Goal: Task Accomplishment & Management: Manage account settings

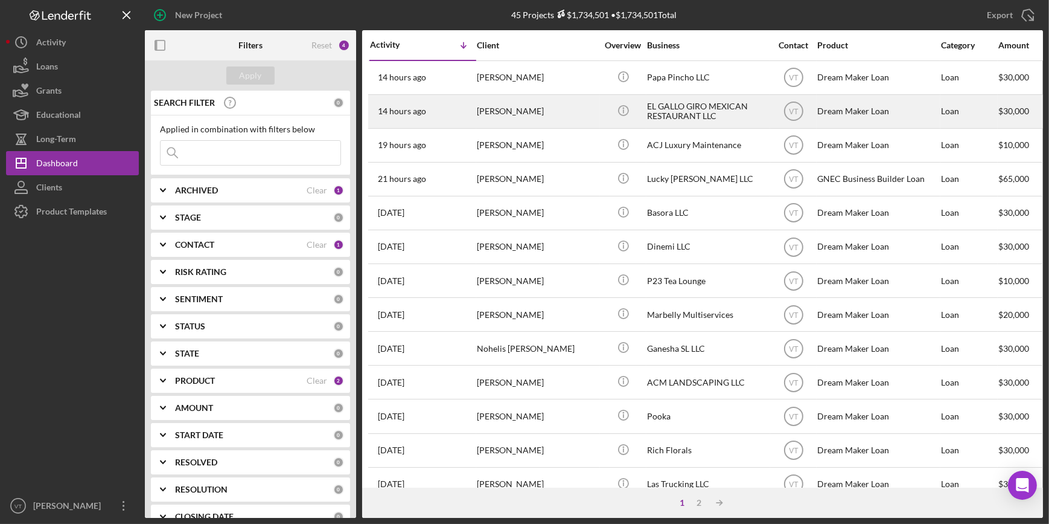
click at [513, 119] on div "[PERSON_NAME]" at bounding box center [537, 111] width 121 height 32
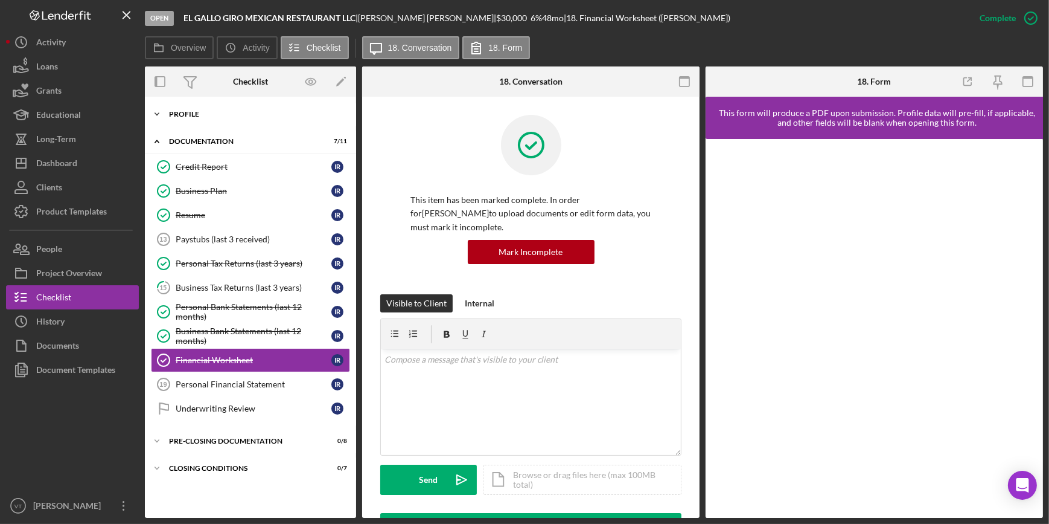
click at [157, 108] on icon "Icon/Expander" at bounding box center [157, 114] width 24 height 24
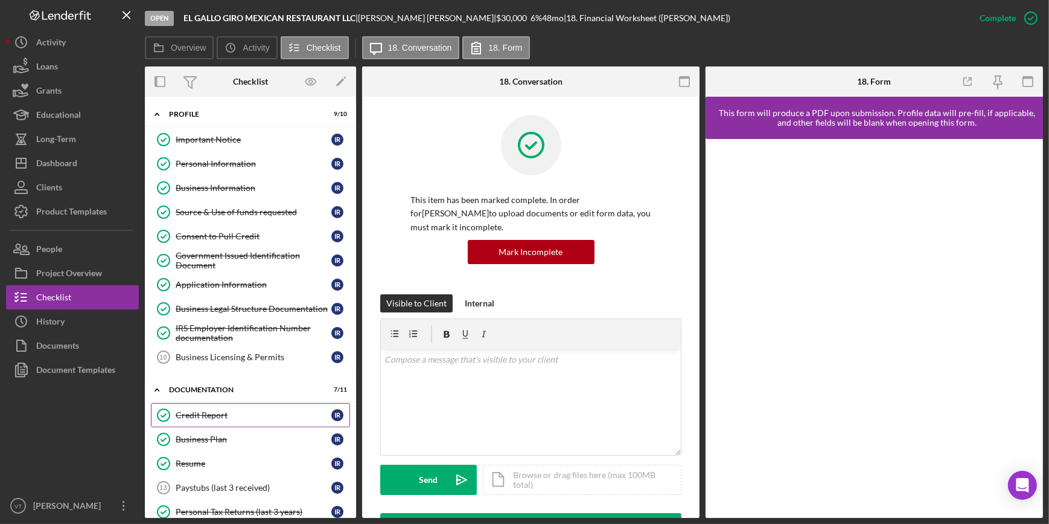
click at [180, 410] on div "Credit Report" at bounding box center [254, 415] width 156 height 10
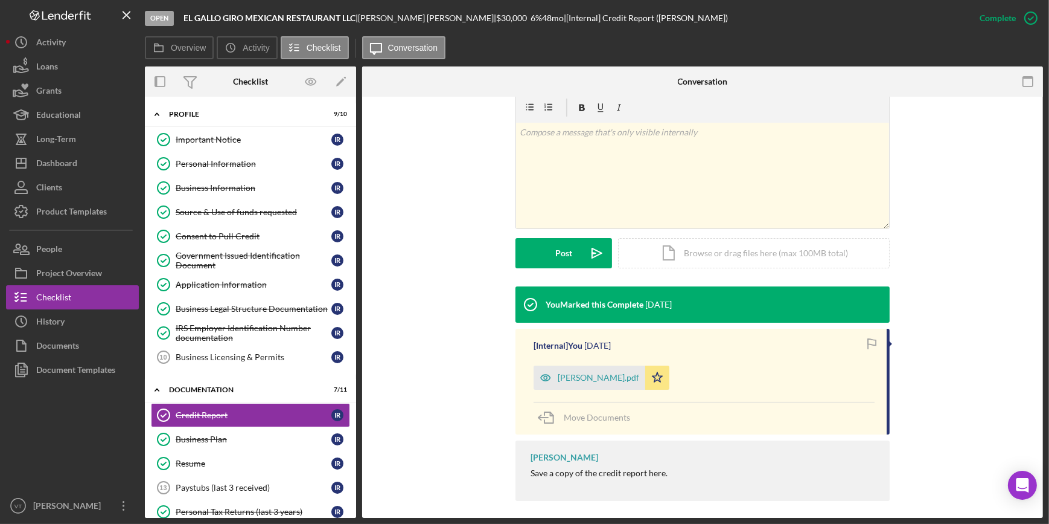
scroll to position [196, 0]
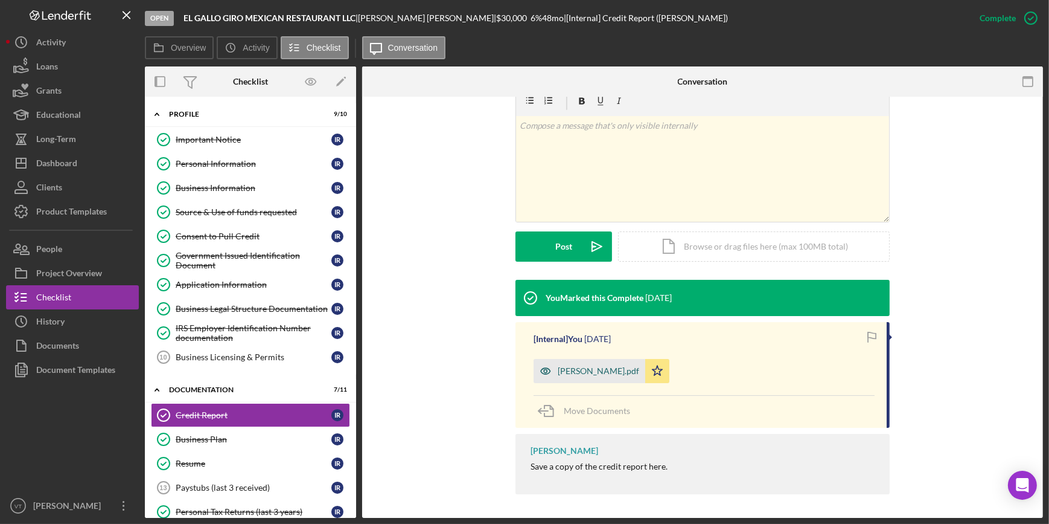
click at [567, 366] on div "[PERSON_NAME].pdf" at bounding box center [599, 371] width 82 height 10
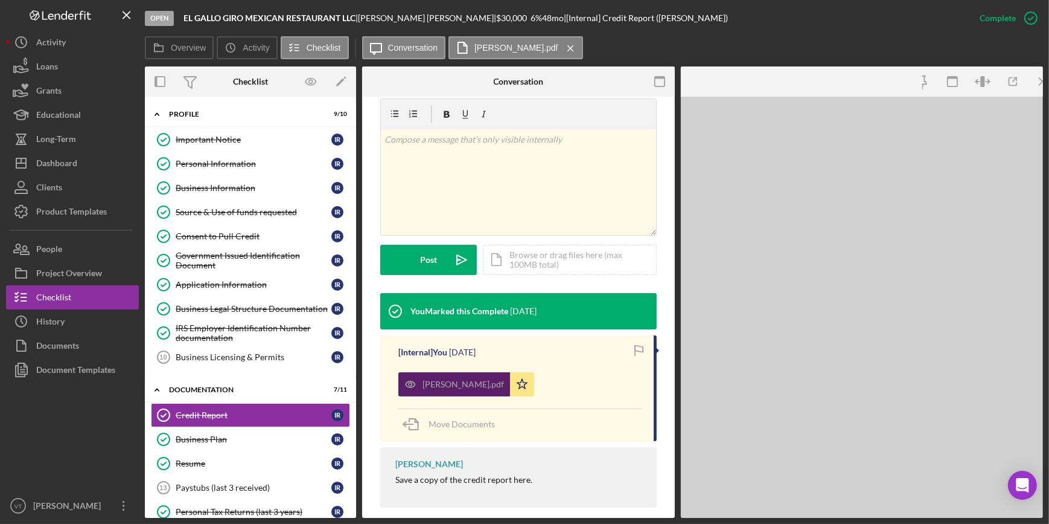
scroll to position [210, 0]
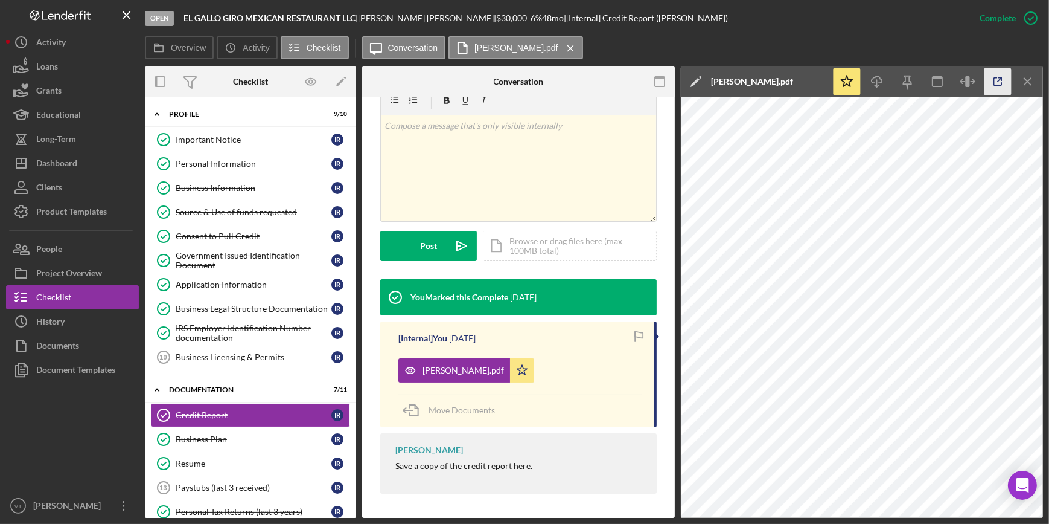
click at [997, 87] on icon "button" at bounding box center [998, 81] width 27 height 27
click at [237, 231] on div "Consent to Pull Credit" at bounding box center [254, 236] width 156 height 10
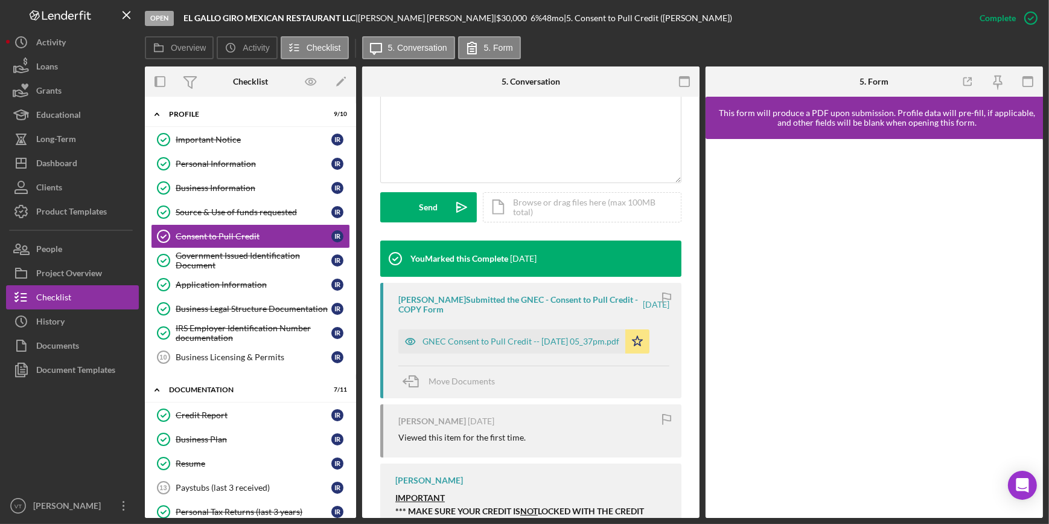
scroll to position [329, 0]
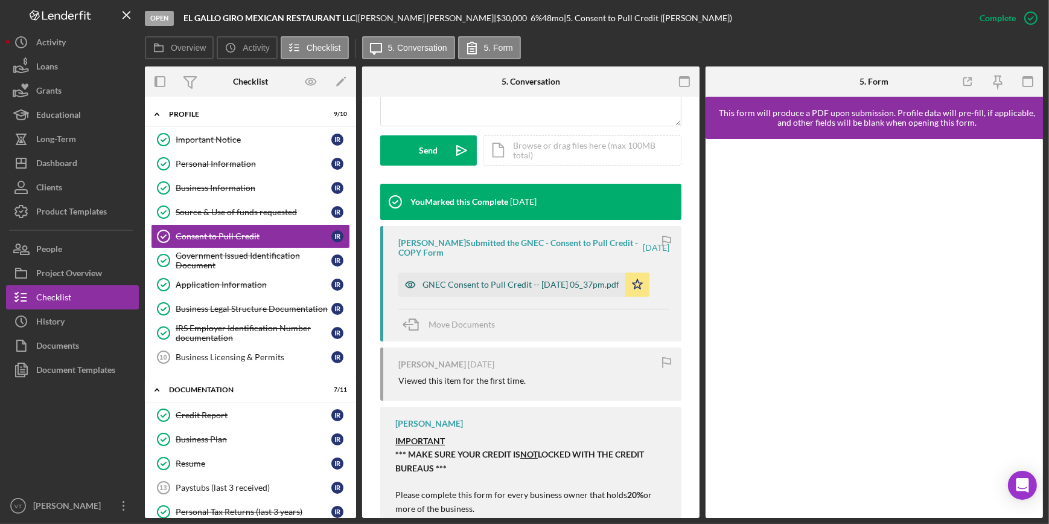
click at [458, 287] on div "GNEC Consent to Pull Credit -- 2025-09-05 05_37pm.pdf" at bounding box center [521, 285] width 197 height 10
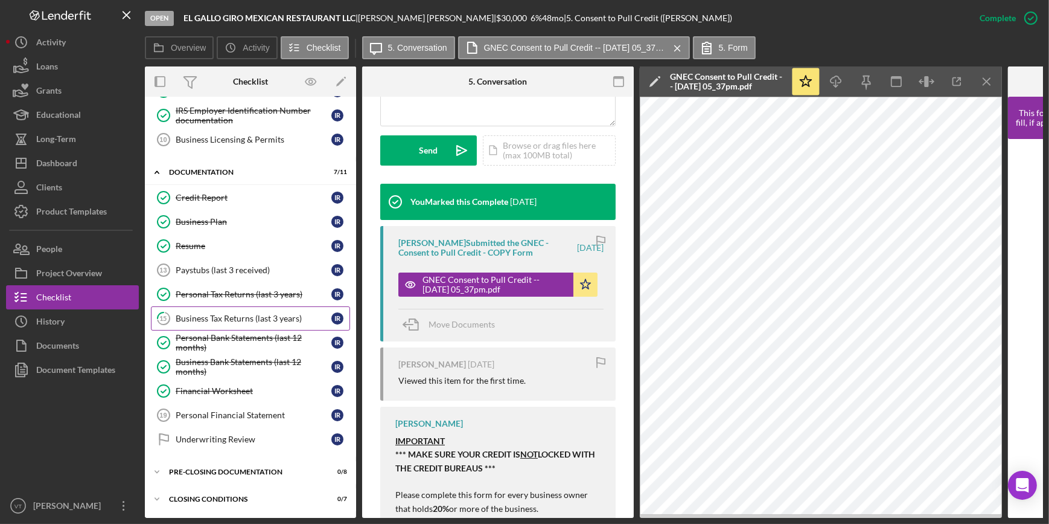
scroll to position [0, 0]
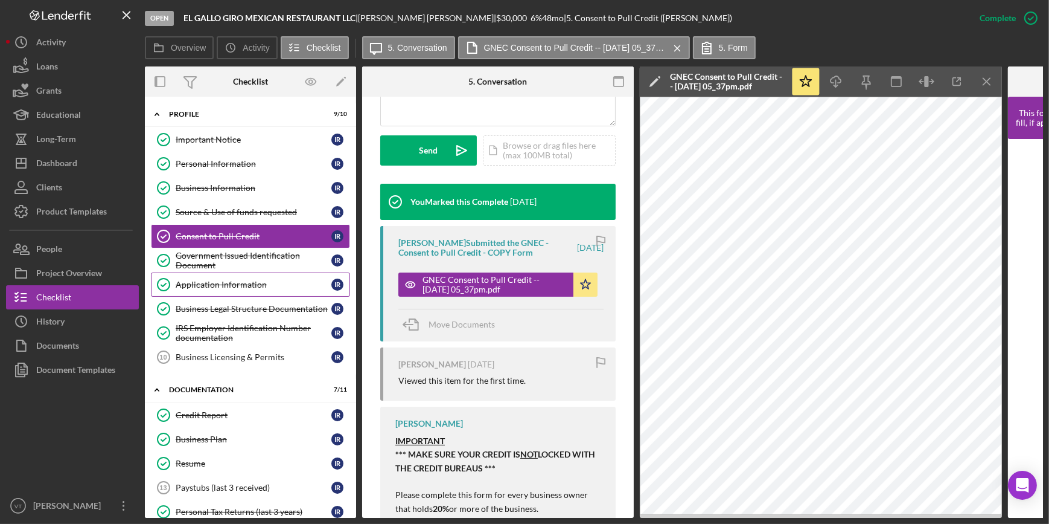
click at [231, 290] on link "Application Information Application Information I R" at bounding box center [250, 284] width 199 height 24
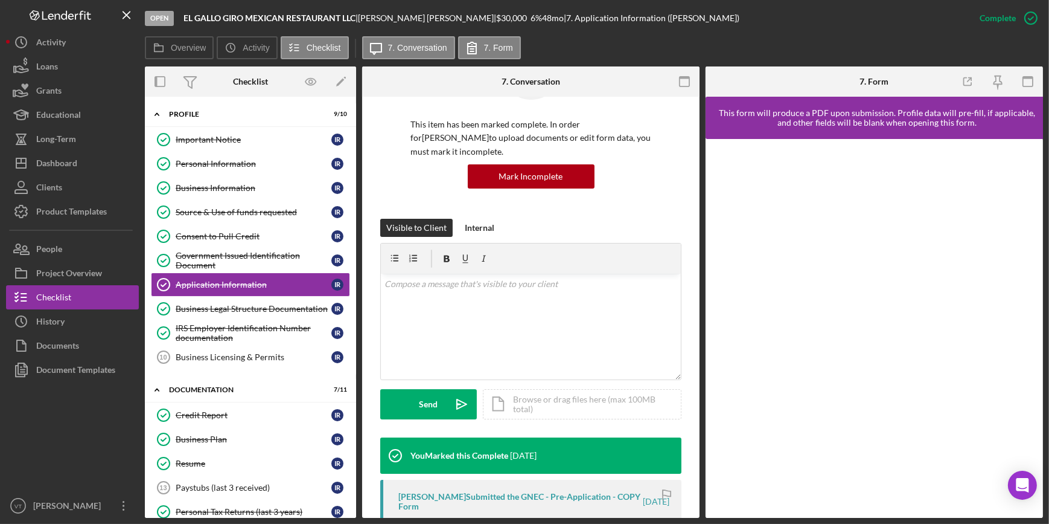
scroll to position [329, 0]
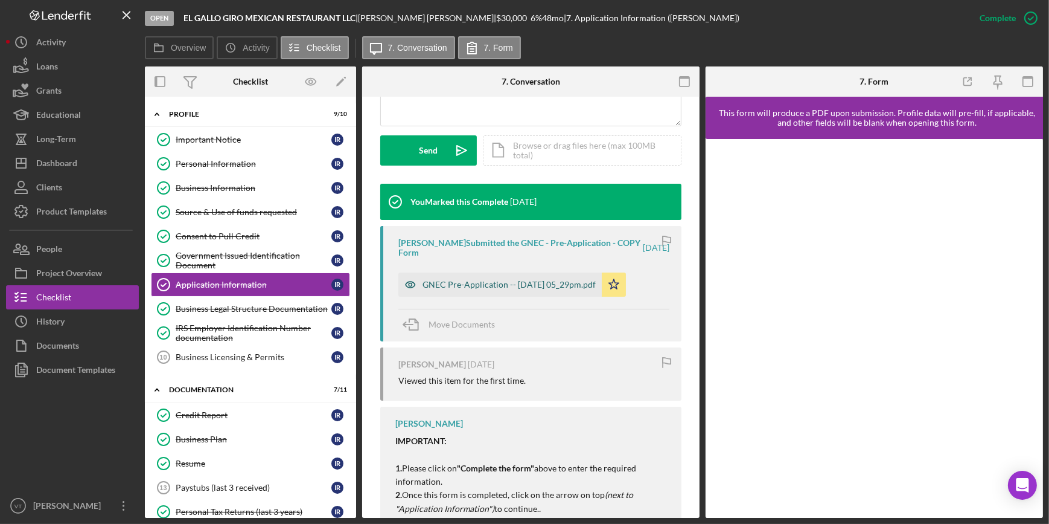
click at [496, 280] on div "GNEC Pre-Application -- 2025-09-05 05_29pm.pdf" at bounding box center [509, 285] width 173 height 10
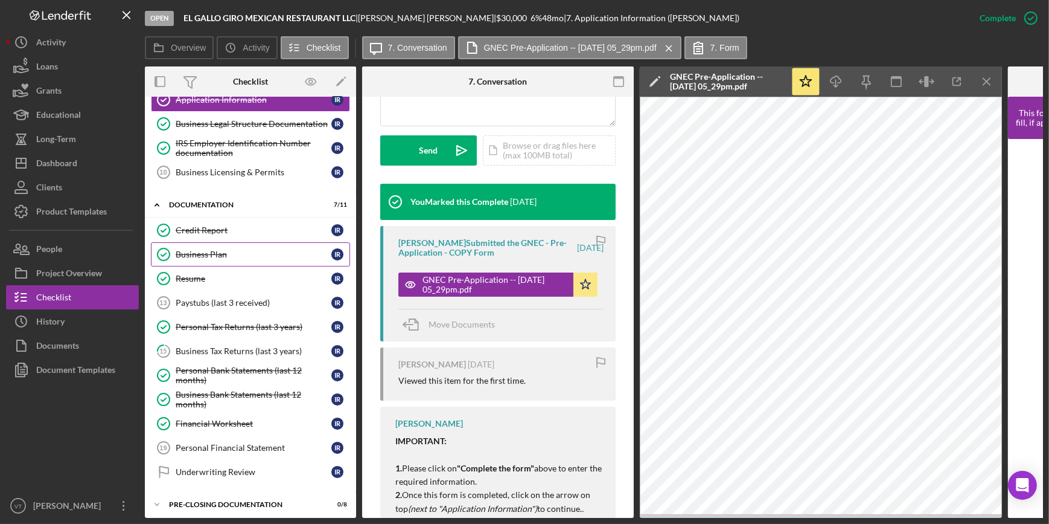
scroll to position [217, 0]
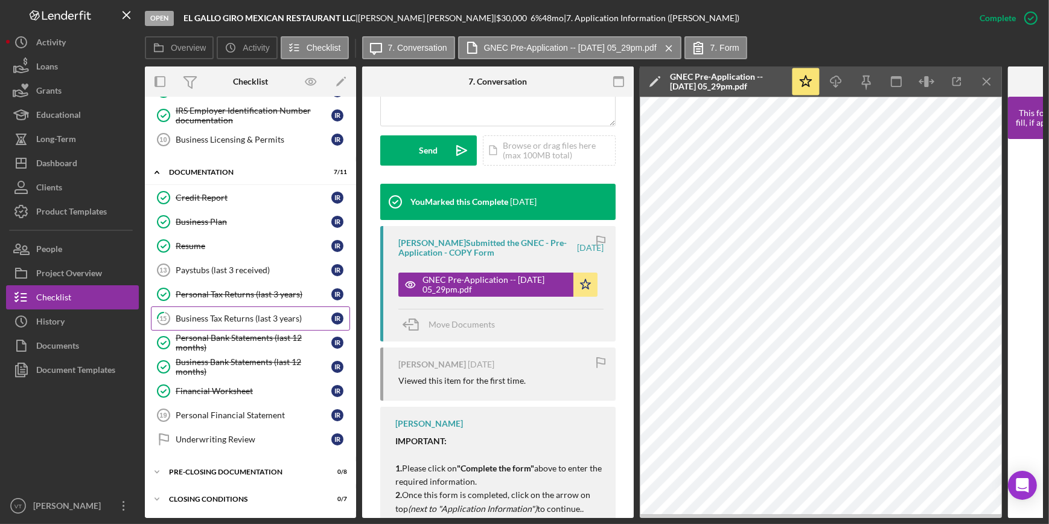
click at [218, 316] on div "Business Tax Returns (last 3 years)" at bounding box center [254, 318] width 156 height 10
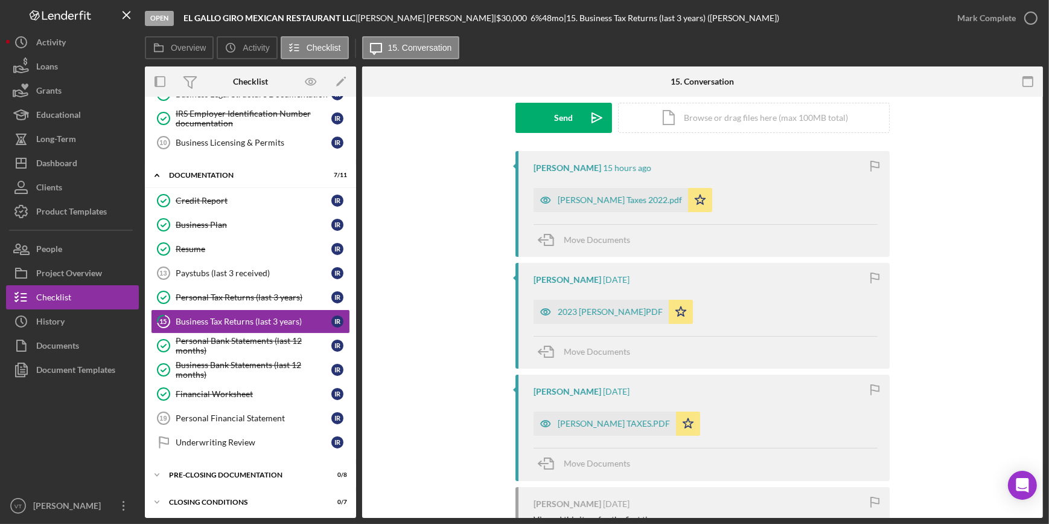
scroll to position [219, 0]
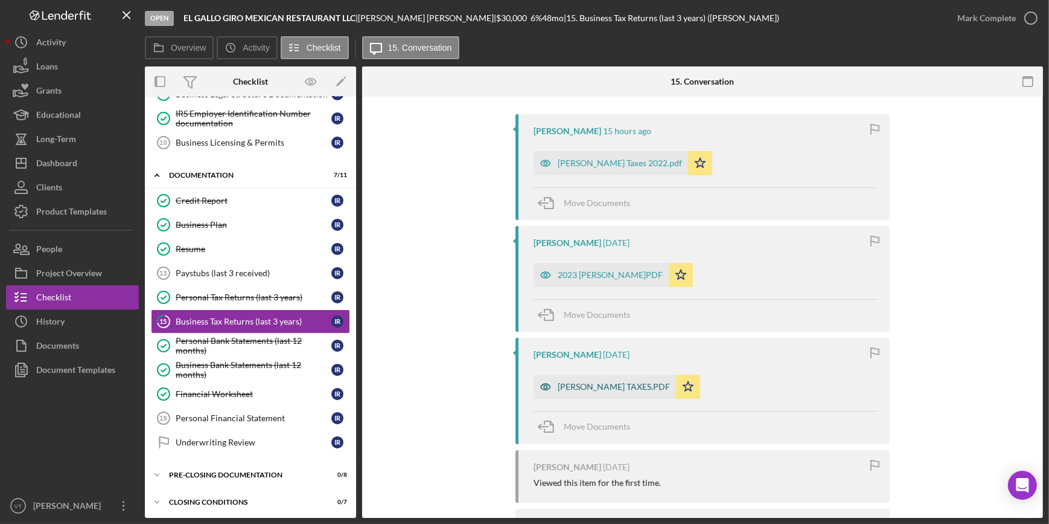
click at [603, 387] on div "INES RIVERA TAXES.PDF" at bounding box center [614, 387] width 112 height 10
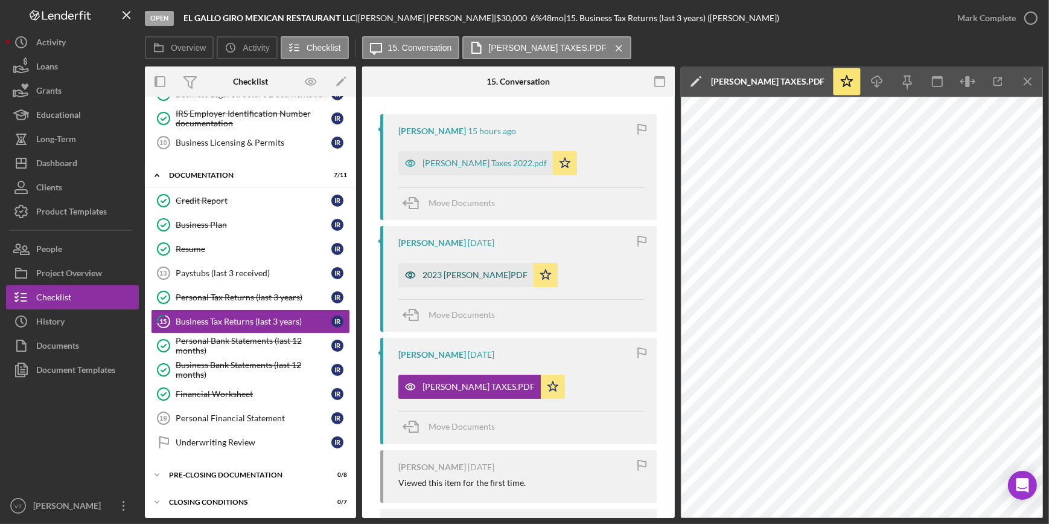
click at [446, 275] on div "2023 INES RIVERA R.PDF" at bounding box center [475, 275] width 105 height 10
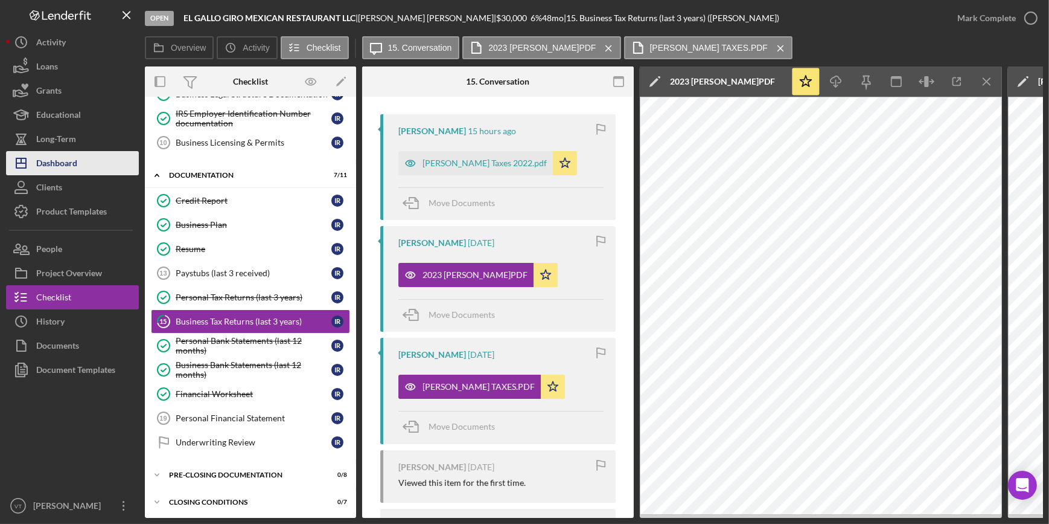
click at [65, 161] on div "Dashboard" at bounding box center [56, 164] width 41 height 27
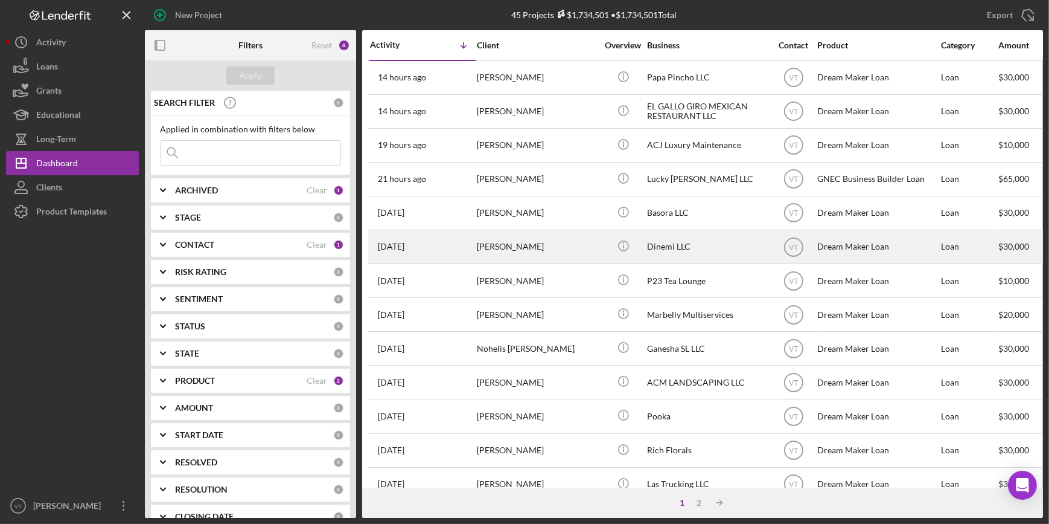
click at [483, 254] on div "Demetra Tampasis" at bounding box center [537, 247] width 121 height 32
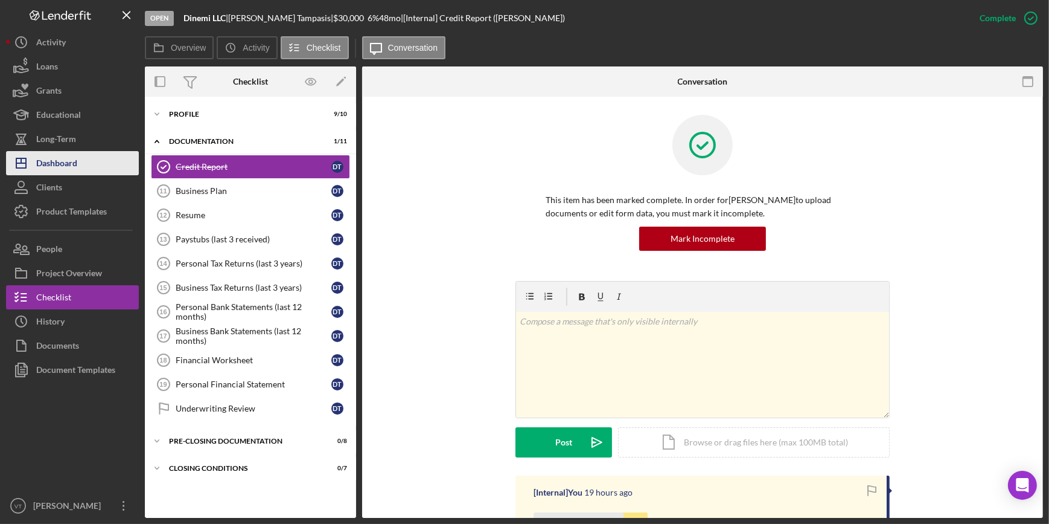
click at [80, 160] on button "Icon/Dashboard Dashboard" at bounding box center [72, 163] width 133 height 24
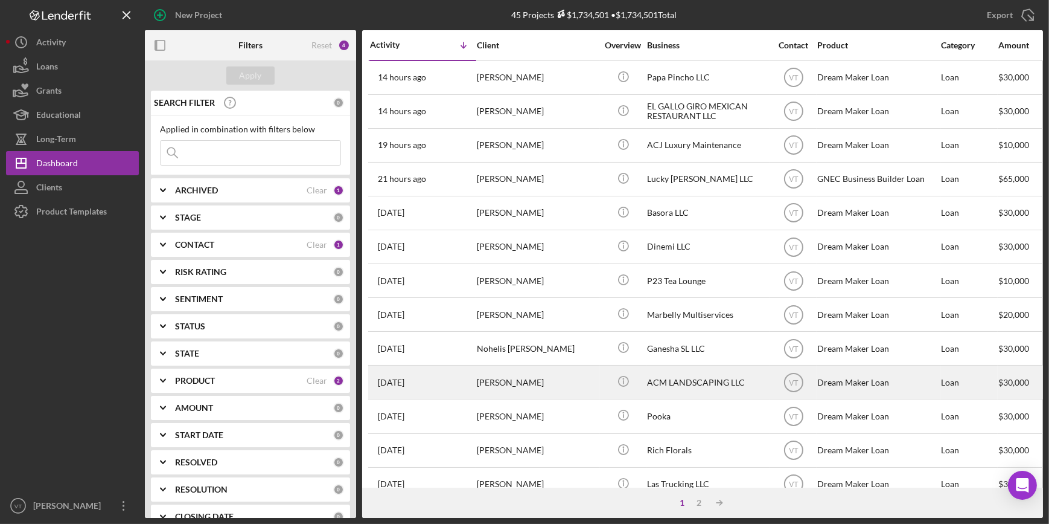
click at [528, 377] on div "ANUAR CABRERA" at bounding box center [537, 382] width 121 height 32
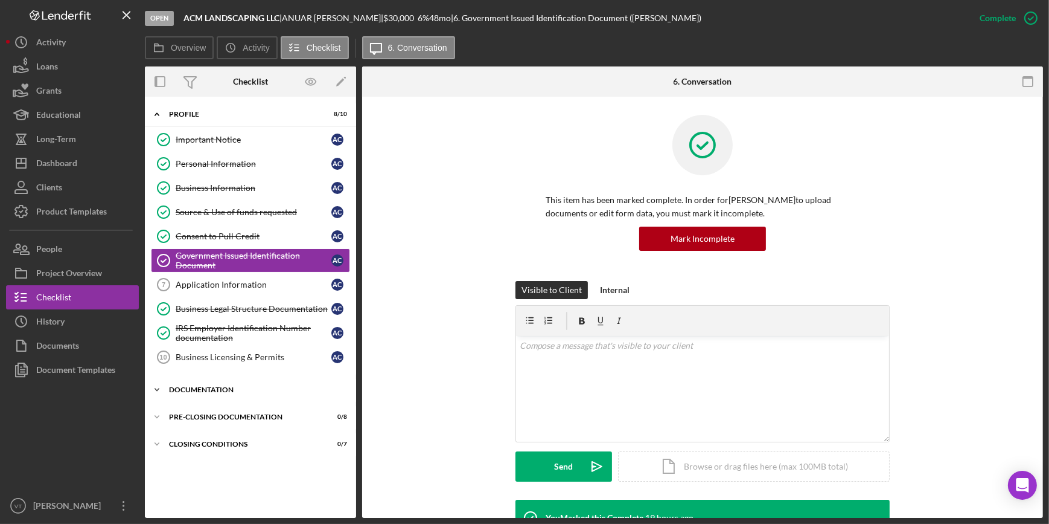
click at [162, 382] on icon "Icon/Expander" at bounding box center [157, 389] width 24 height 24
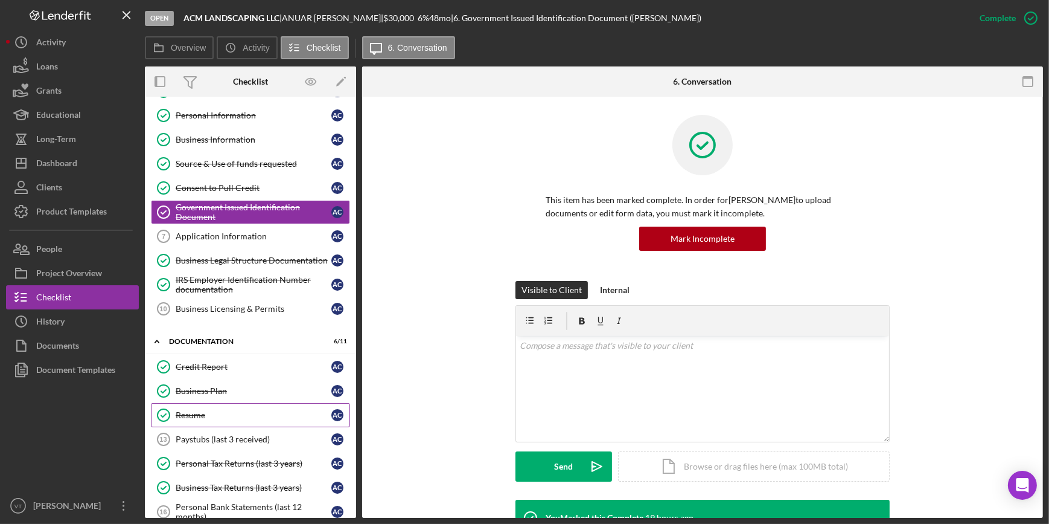
scroll to position [214, 0]
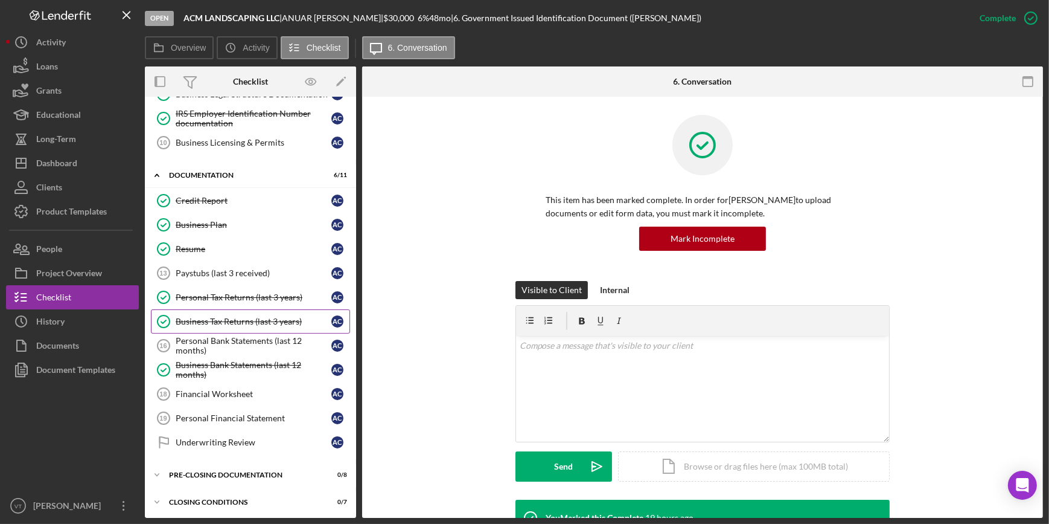
click at [248, 319] on div "Business Tax Returns (last 3 years)" at bounding box center [254, 321] width 156 height 10
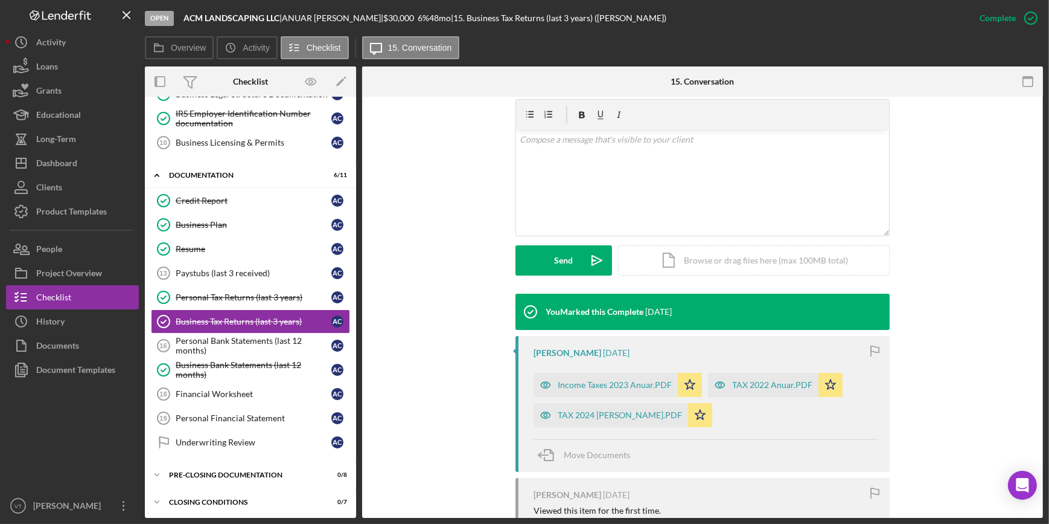
scroll to position [320, 0]
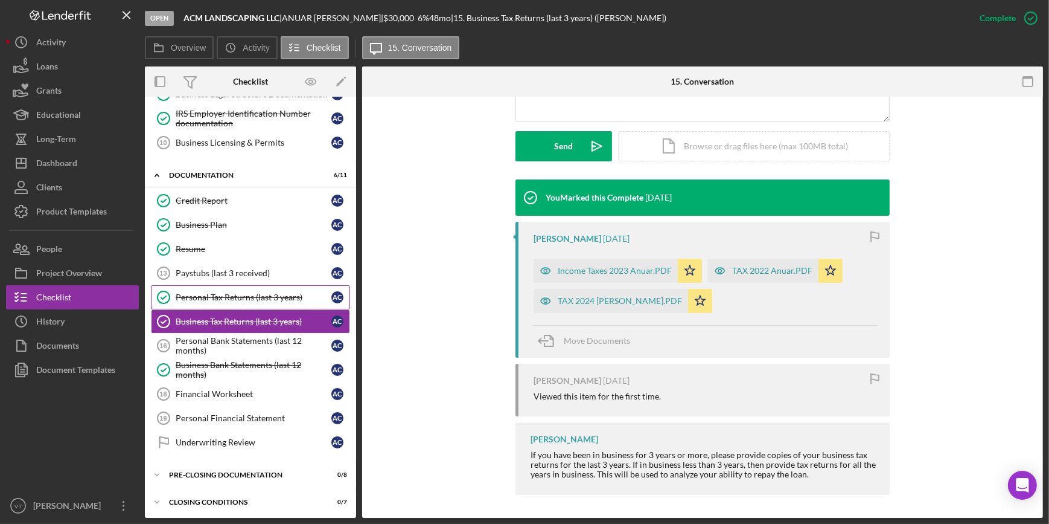
click at [264, 298] on div "Personal Tax Returns (last 3 years)" at bounding box center [254, 297] width 156 height 10
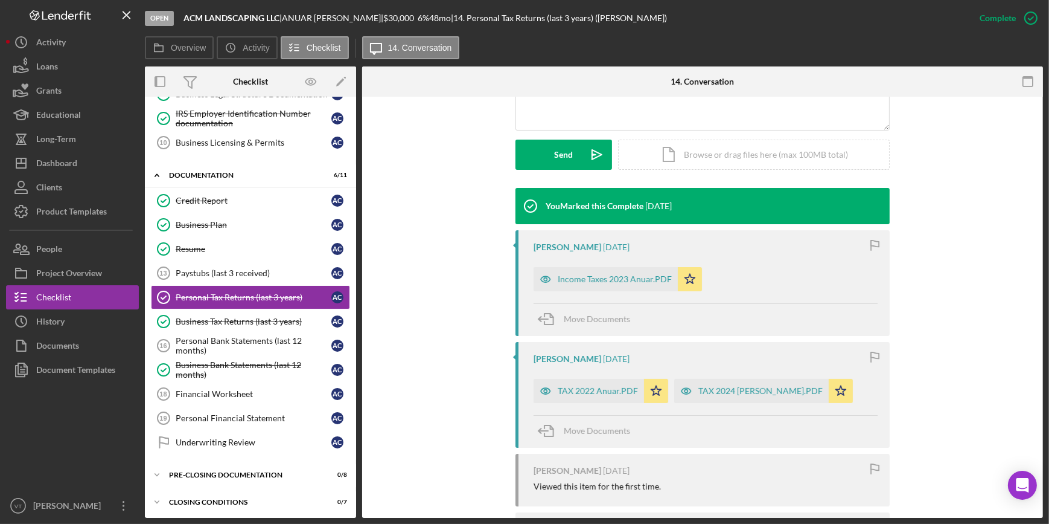
scroll to position [329, 0]
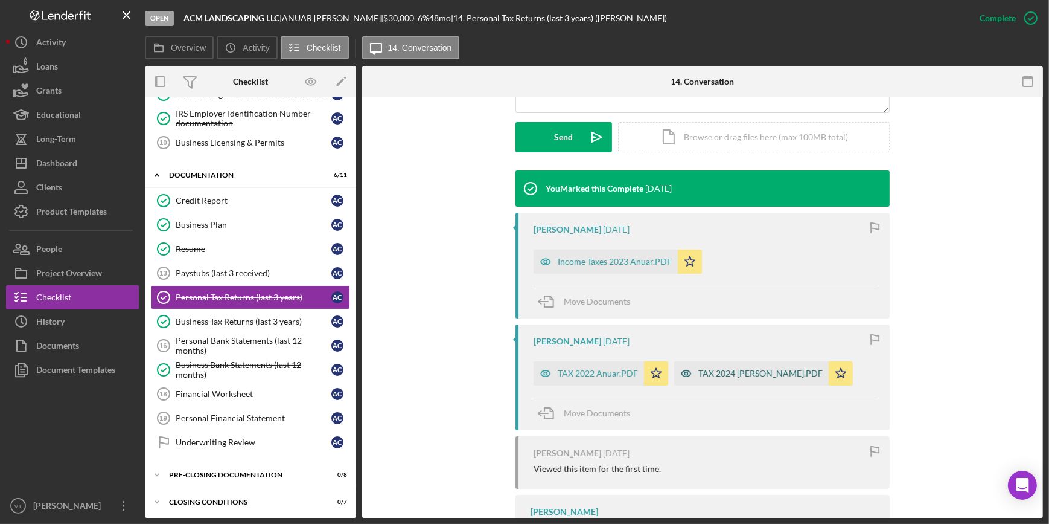
click at [732, 376] on div "TAX 2024 ANUAR CABRERA.PDF" at bounding box center [761, 373] width 124 height 10
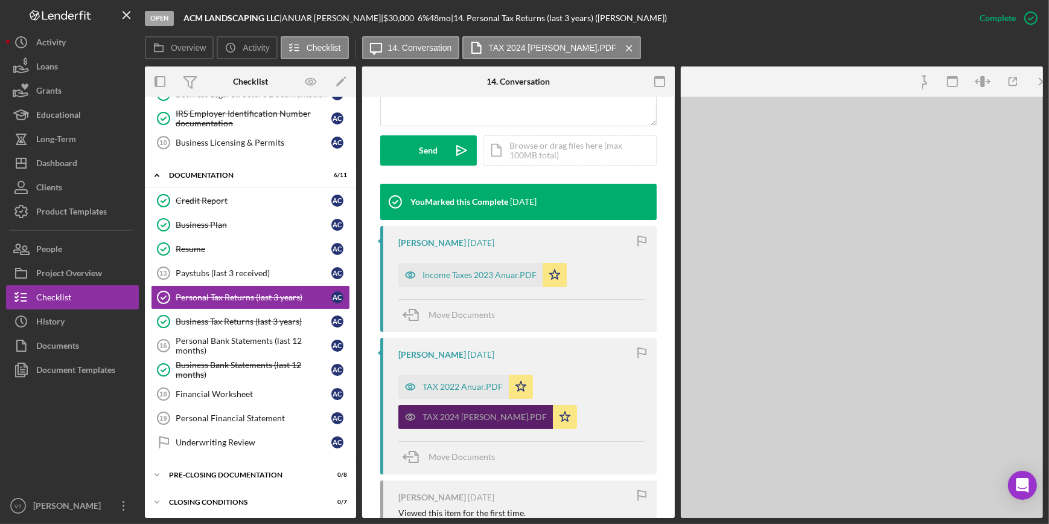
scroll to position [343, 0]
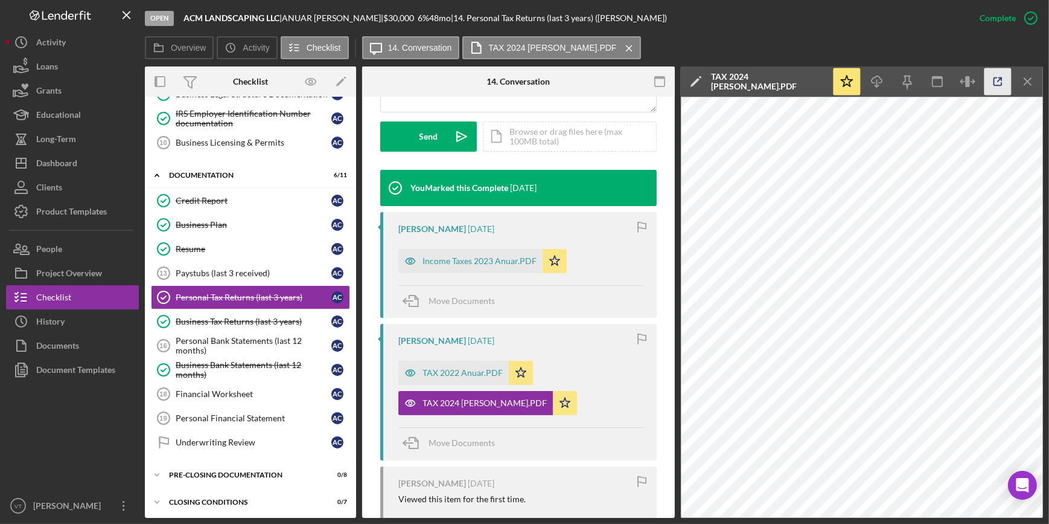
click at [999, 79] on icon "button" at bounding box center [998, 81] width 27 height 27
click at [251, 322] on div "Business Tax Returns (last 3 years)" at bounding box center [254, 321] width 156 height 10
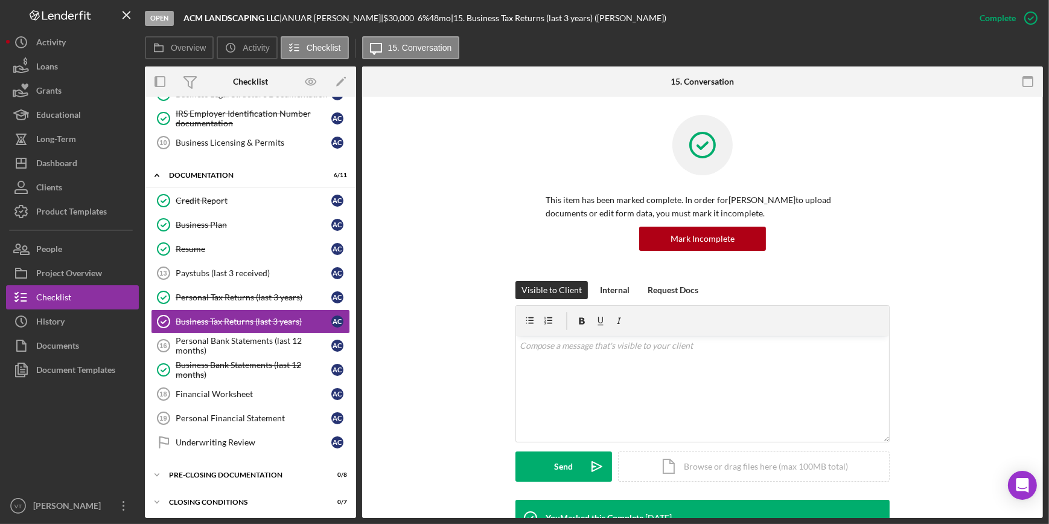
scroll to position [320, 0]
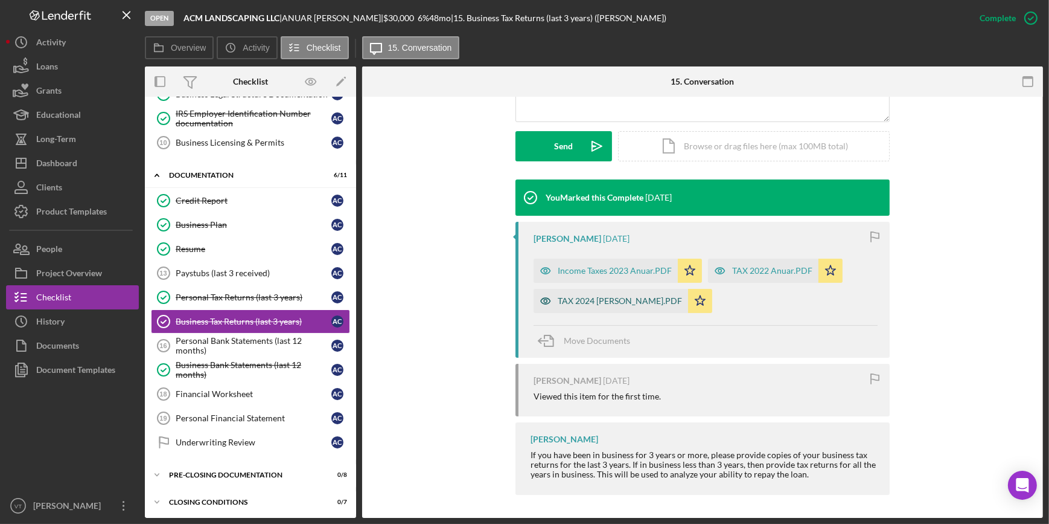
click at [622, 296] on div "TAX 2024 ANUAR CABRERA.PDF" at bounding box center [620, 301] width 124 height 10
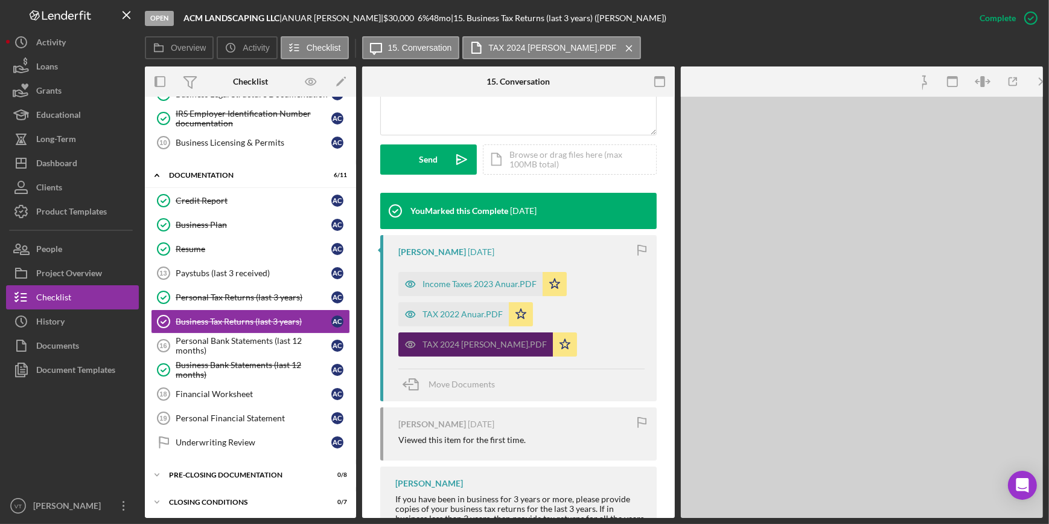
scroll to position [334, 0]
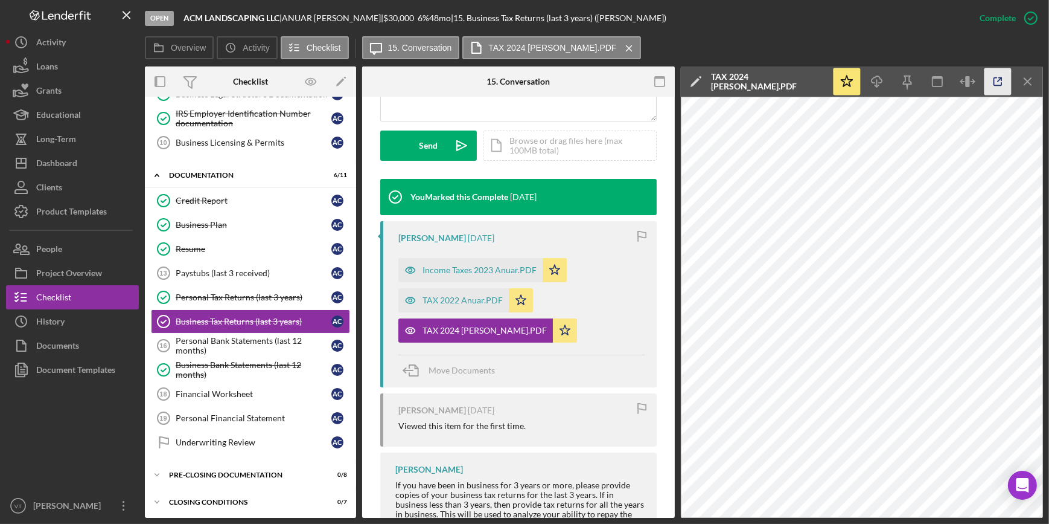
click at [1005, 89] on icon "button" at bounding box center [998, 81] width 27 height 27
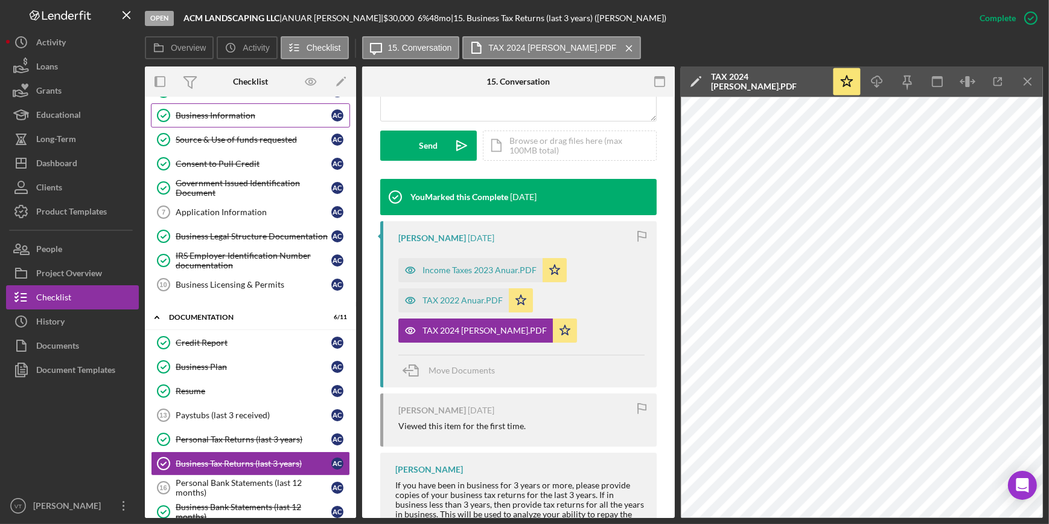
scroll to position [0, 0]
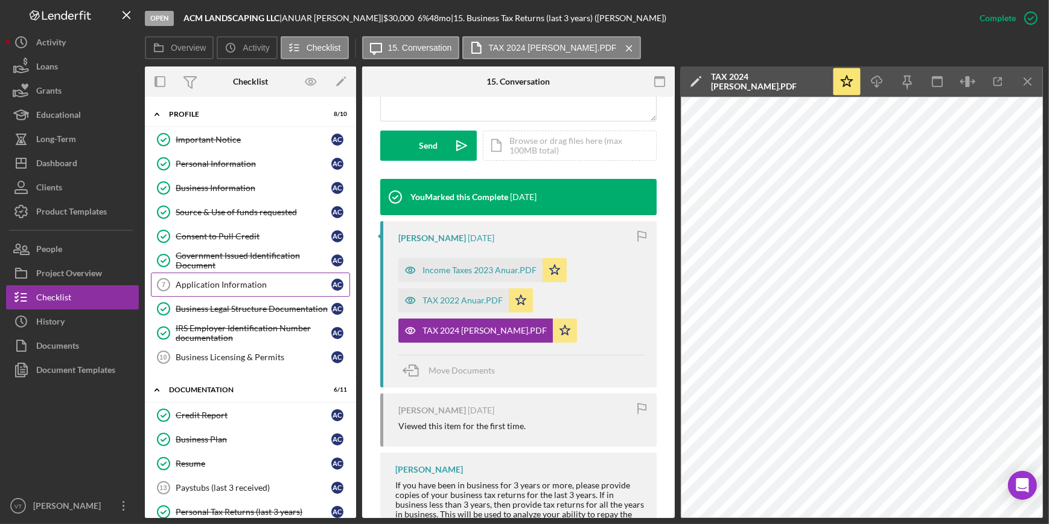
click at [234, 284] on div "Application Information" at bounding box center [254, 285] width 156 height 10
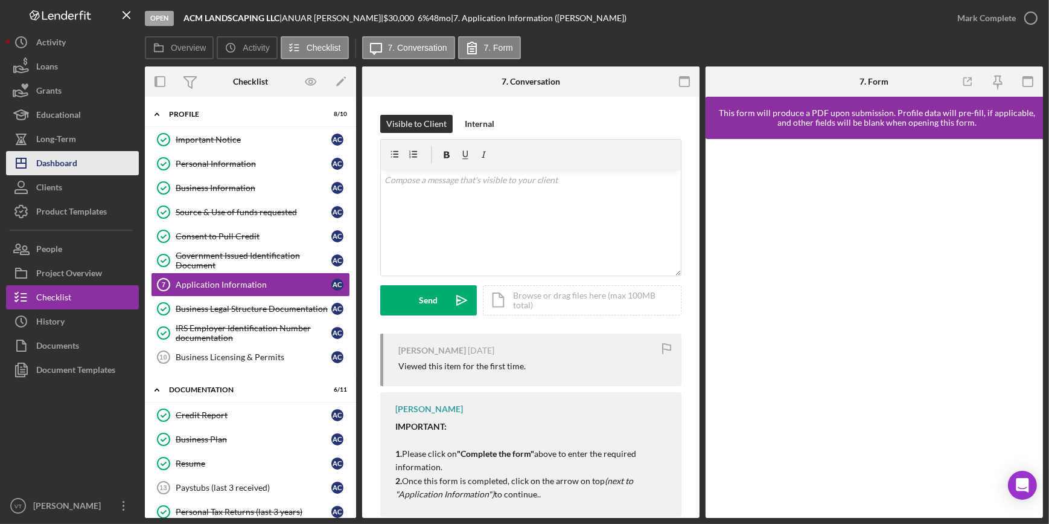
click at [78, 163] on button "Icon/Dashboard Dashboard" at bounding box center [72, 163] width 133 height 24
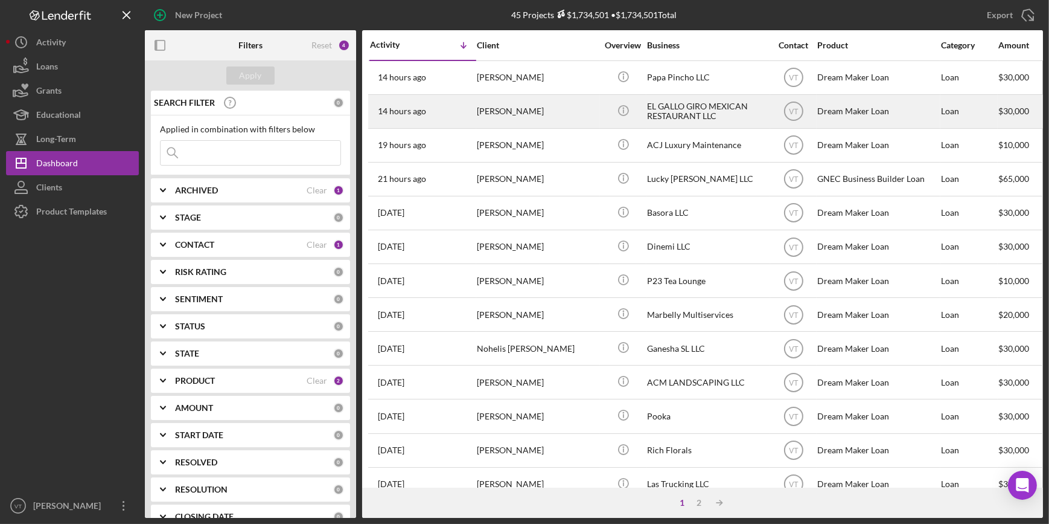
click at [566, 109] on div "[PERSON_NAME]" at bounding box center [537, 111] width 121 height 32
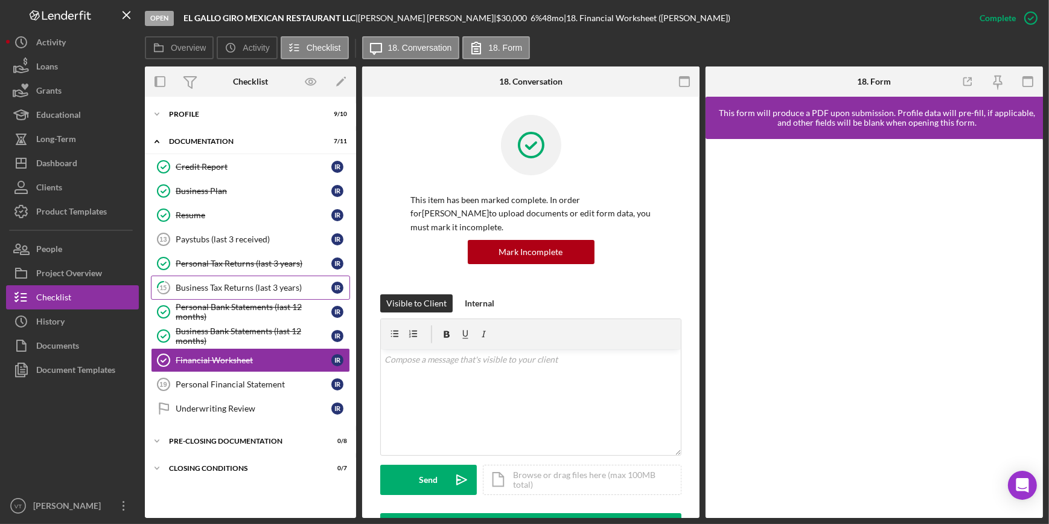
click at [193, 286] on div "Business Tax Returns (last 3 years)" at bounding box center [254, 288] width 156 height 10
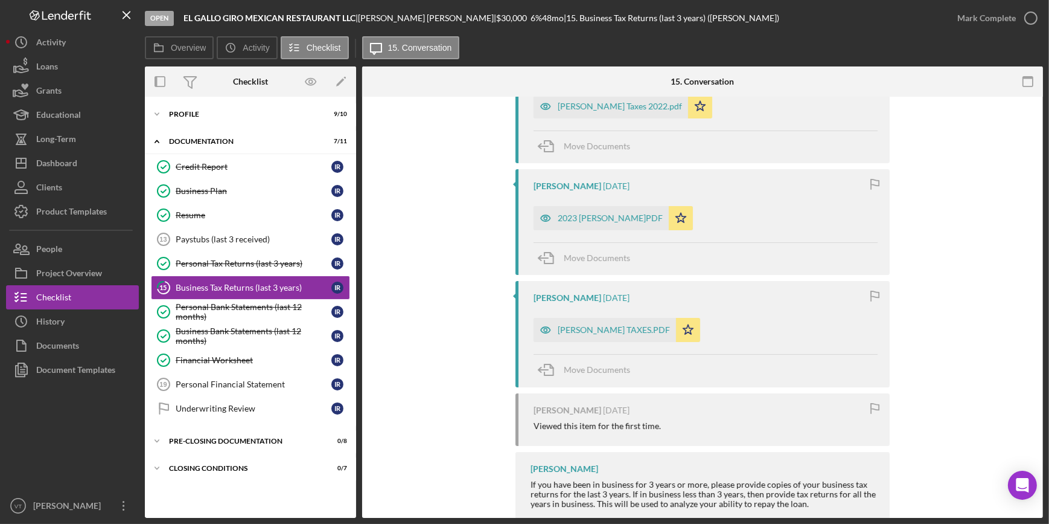
scroll to position [306, 0]
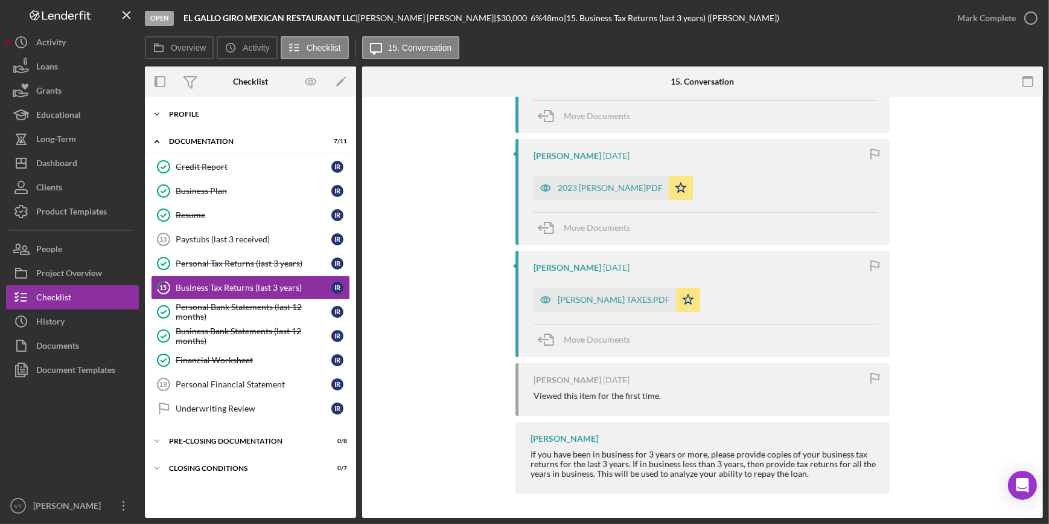
click at [155, 114] on icon "Icon/Expander" at bounding box center [157, 114] width 24 height 24
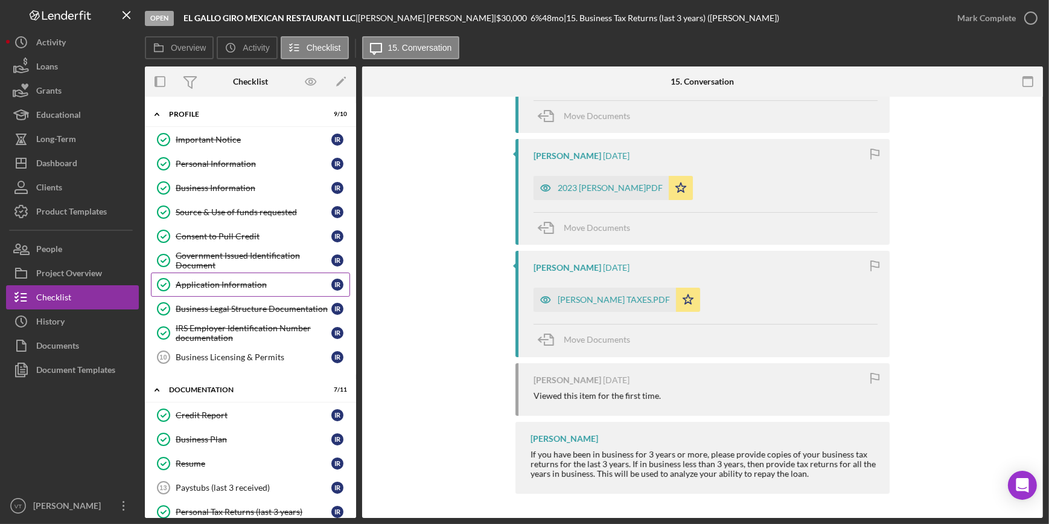
click at [223, 286] on div "Application Information" at bounding box center [254, 285] width 156 height 10
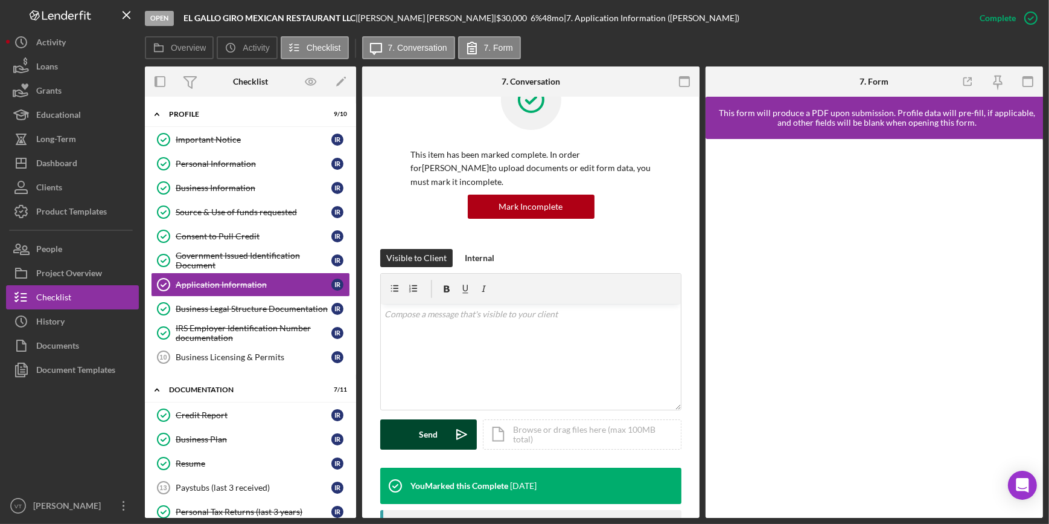
scroll to position [329, 0]
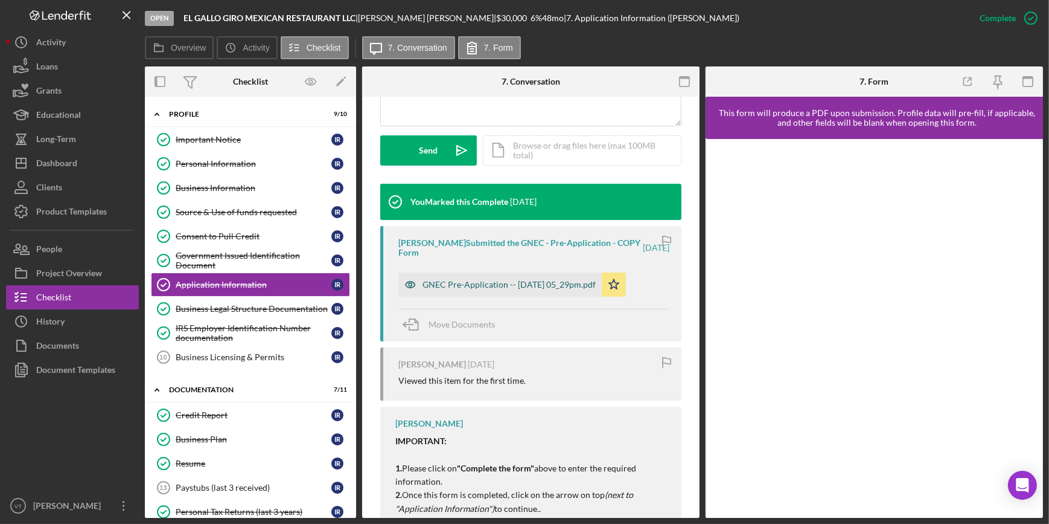
click at [446, 283] on div "GNEC Pre-Application -- 2025-09-05 05_29pm.pdf" at bounding box center [509, 285] width 173 height 10
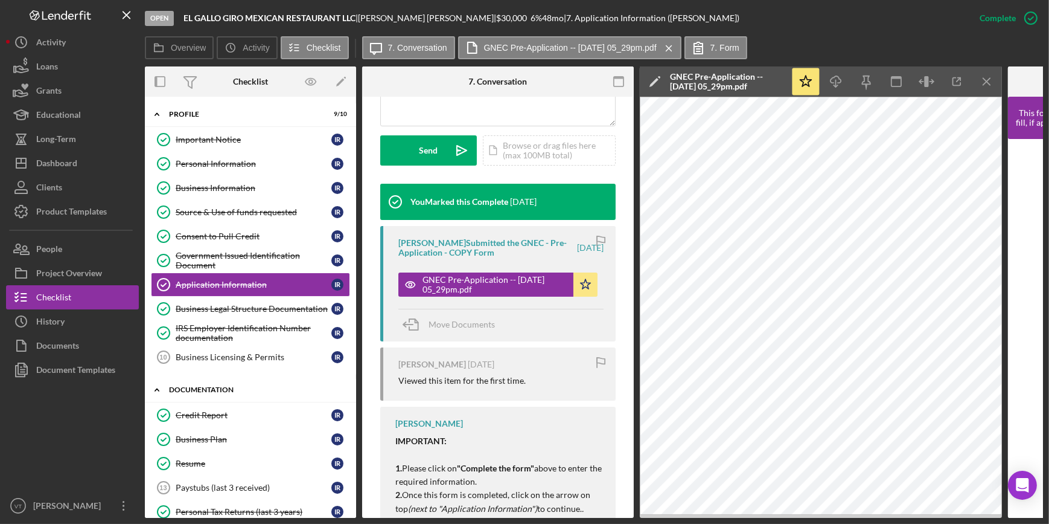
scroll to position [217, 0]
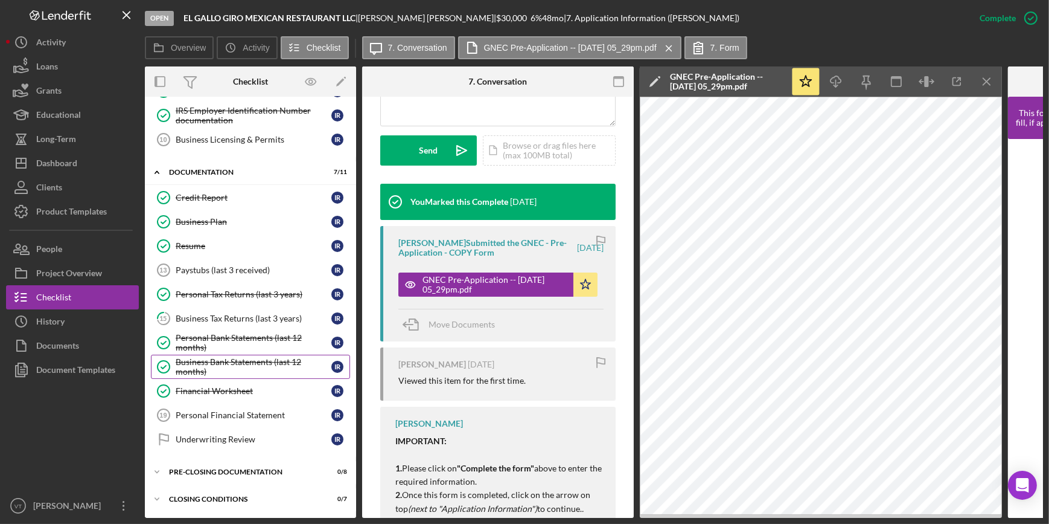
click at [207, 357] on div "Business Bank Statements (last 12 months)" at bounding box center [254, 366] width 156 height 19
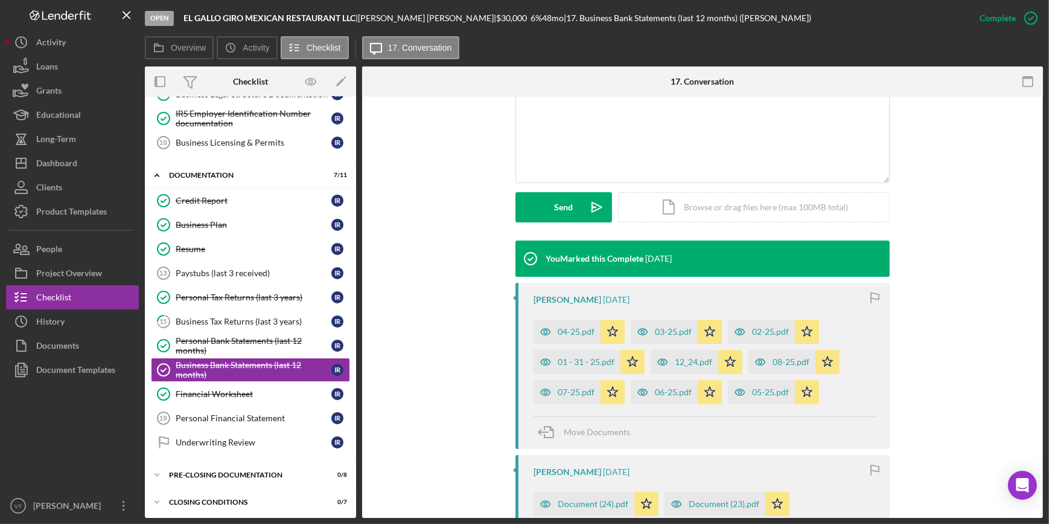
scroll to position [274, 0]
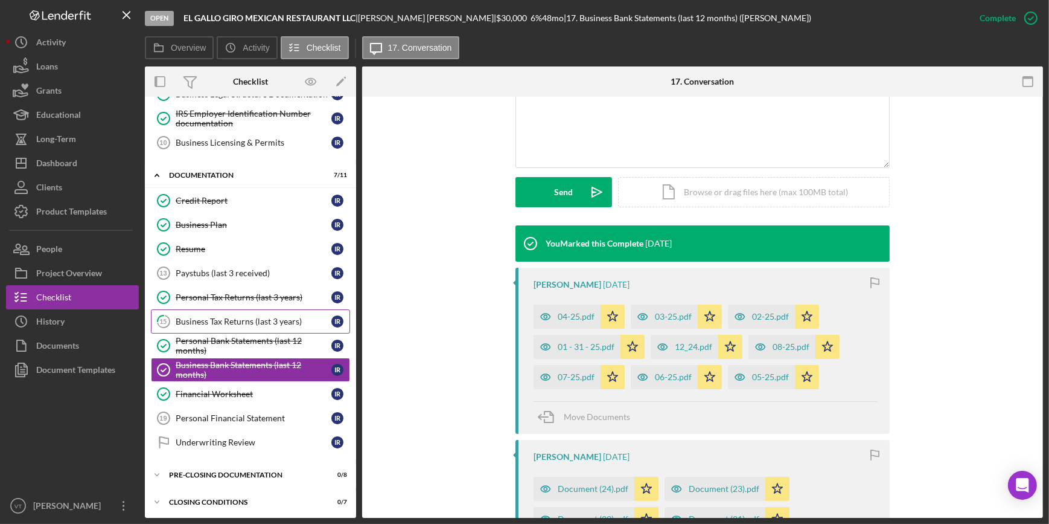
click at [228, 316] on div "Business Tax Returns (last 3 years)" at bounding box center [254, 321] width 156 height 10
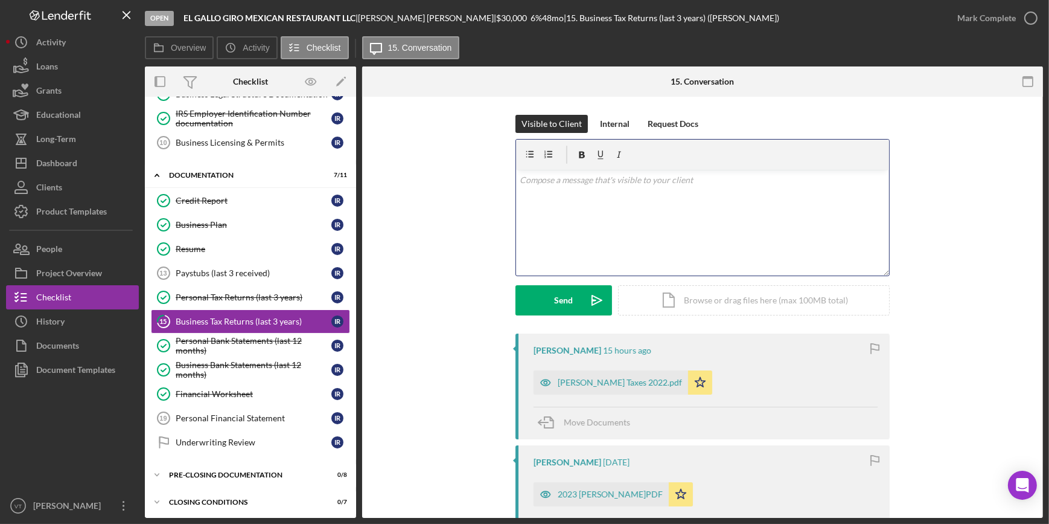
click at [552, 191] on div "v Color teal Color pink Remove color Add row above Add row below Add column bef…" at bounding box center [702, 223] width 373 height 106
click at [565, 306] on div "Send" at bounding box center [564, 300] width 19 height 30
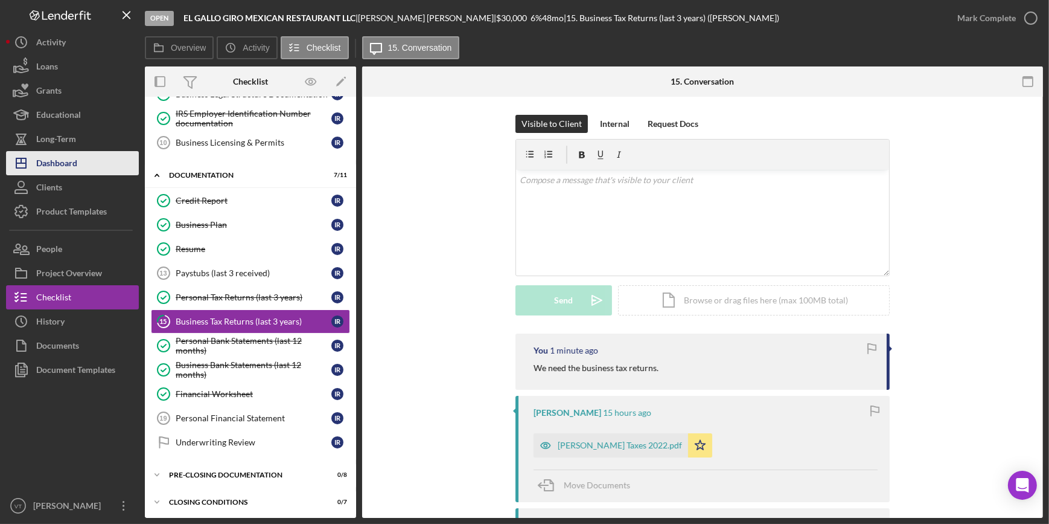
click at [89, 169] on button "Icon/Dashboard Dashboard" at bounding box center [72, 163] width 133 height 24
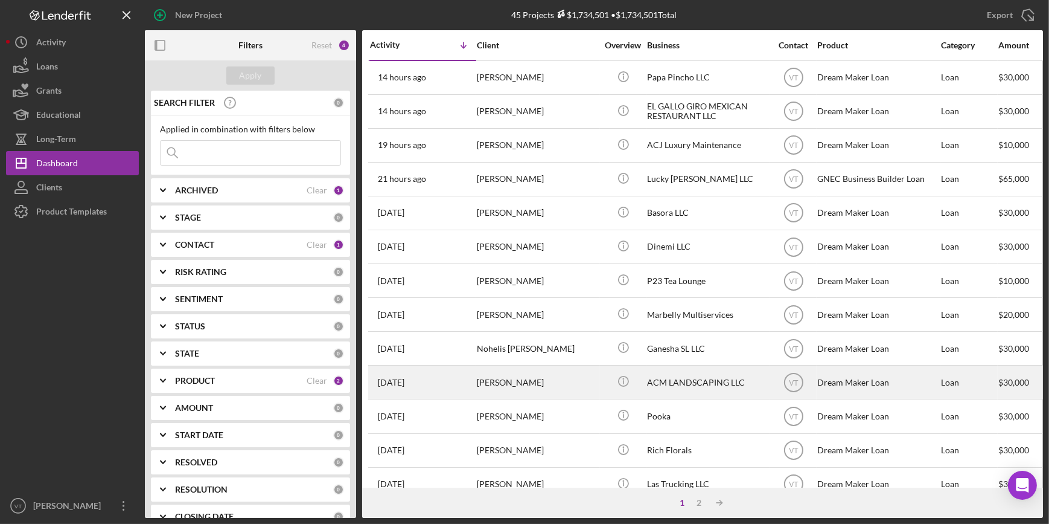
click at [569, 383] on div "ANUAR CABRERA" at bounding box center [537, 382] width 121 height 32
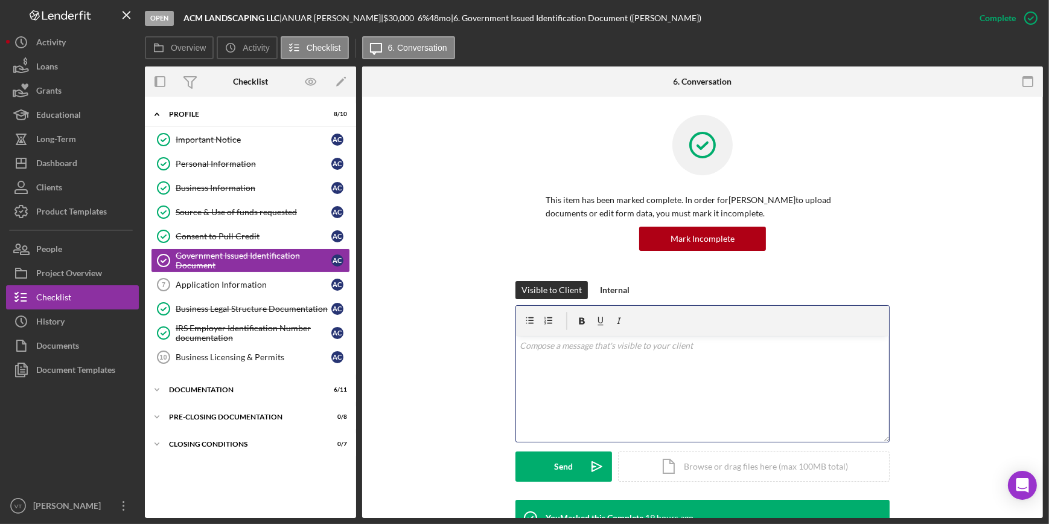
click at [563, 356] on div "v Color teal Color pink Remove color Add row above Add row below Add column bef…" at bounding box center [702, 389] width 373 height 106
drag, startPoint x: 737, startPoint y: 343, endPoint x: 706, endPoint y: 386, distance: 52.4
click at [706, 386] on div "v Color teal Color pink Remove color Add row above Add row below Add column bef…" at bounding box center [702, 389] width 373 height 106
drag, startPoint x: 736, startPoint y: 344, endPoint x: 746, endPoint y: 393, distance: 49.9
click at [746, 393] on div "v Color teal Color pink Remove color Add row above Add row below Add column bef…" at bounding box center [702, 389] width 373 height 106
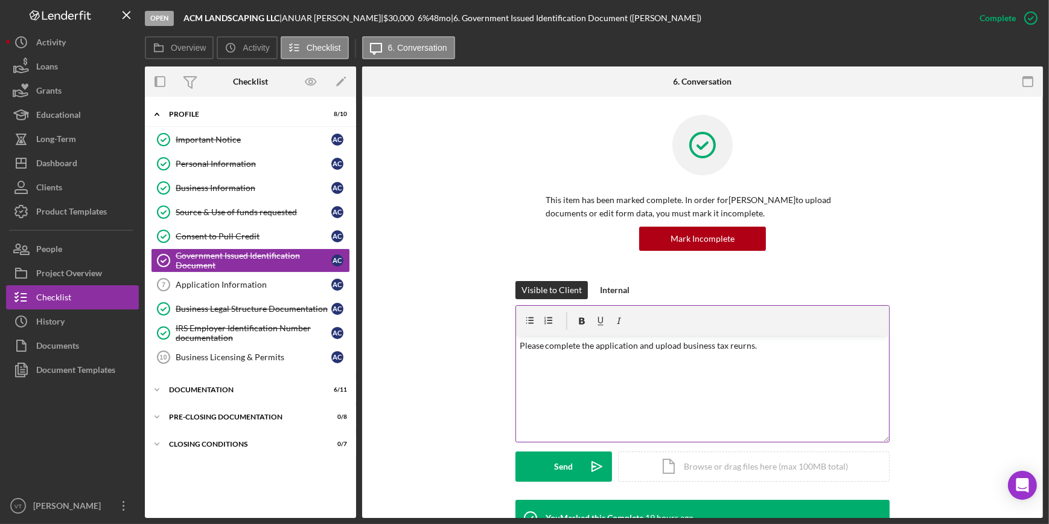
click at [829, 322] on div at bounding box center [702, 321] width 373 height 30
click at [797, 351] on p "Please complete the application and upload business tax reurns." at bounding box center [703, 345] width 367 height 13
click at [787, 345] on p "Please complete the application and upload business tax returns." at bounding box center [703, 345] width 367 height 13
click at [679, 344] on p "Please complete the application and upload business tax returns." at bounding box center [703, 345] width 367 height 13
click at [781, 344] on p "Please complete the application and upload the business tax returns." at bounding box center [703, 345] width 367 height 13
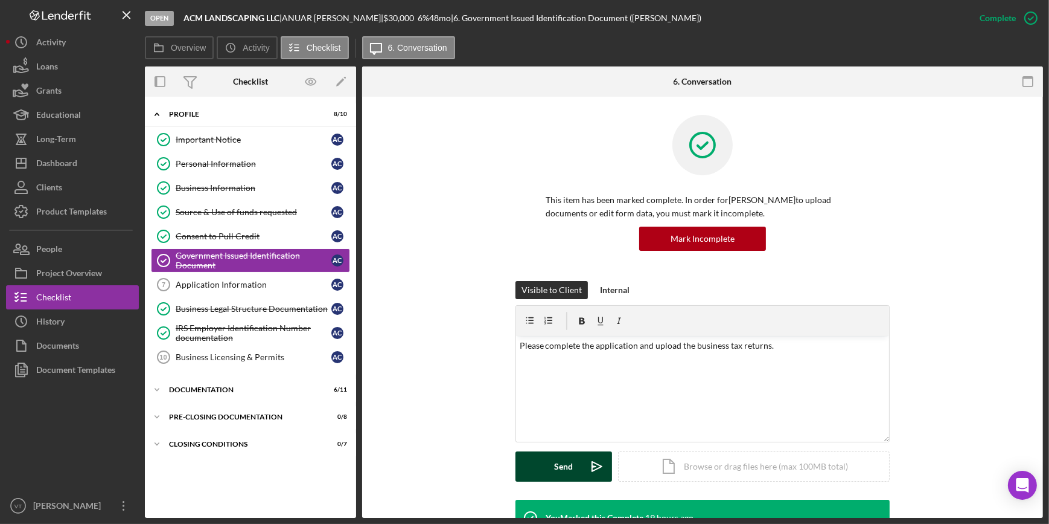
click at [543, 467] on button "Send Icon/icon-invite-send" at bounding box center [564, 466] width 97 height 30
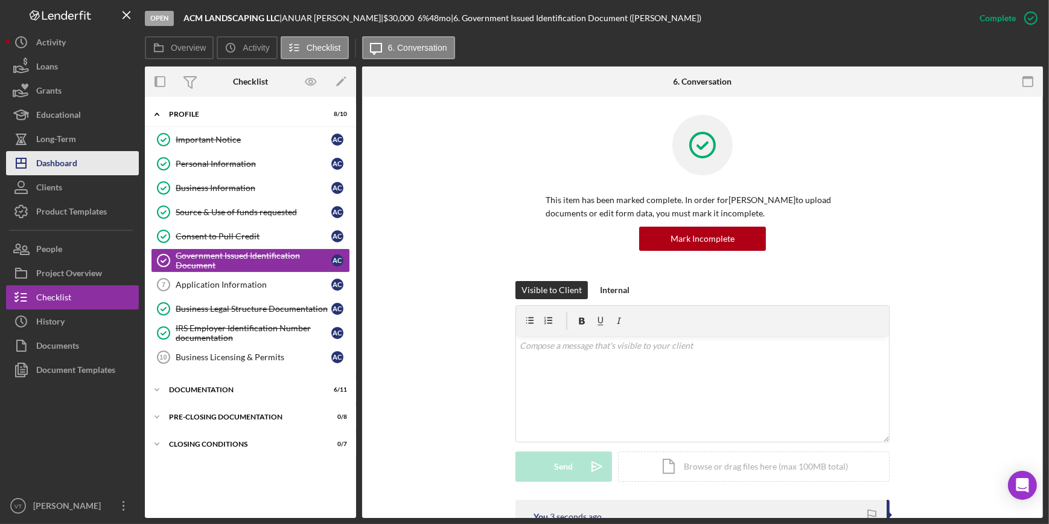
click at [97, 169] on button "Icon/Dashboard Dashboard" at bounding box center [72, 163] width 133 height 24
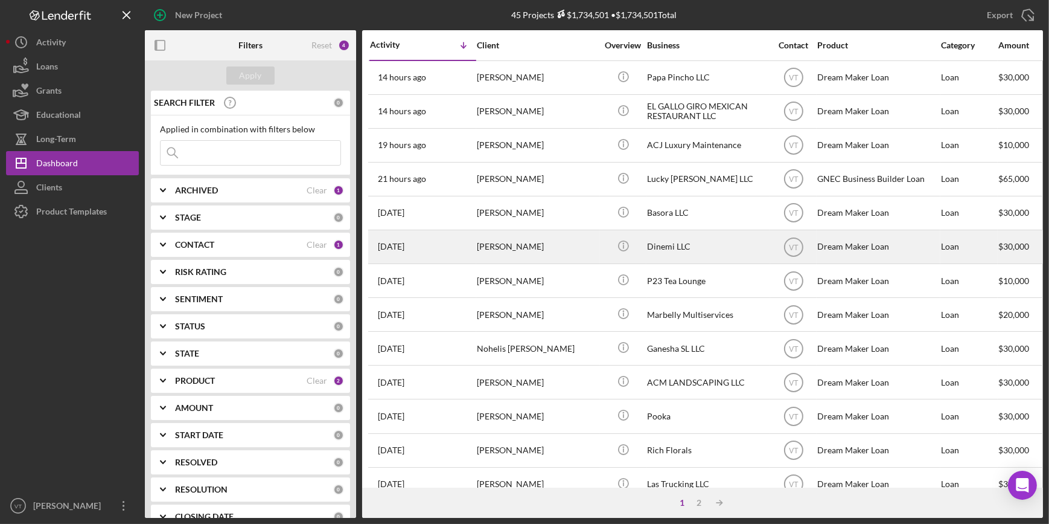
click at [549, 252] on div "Demetra Tampasis" at bounding box center [537, 247] width 121 height 32
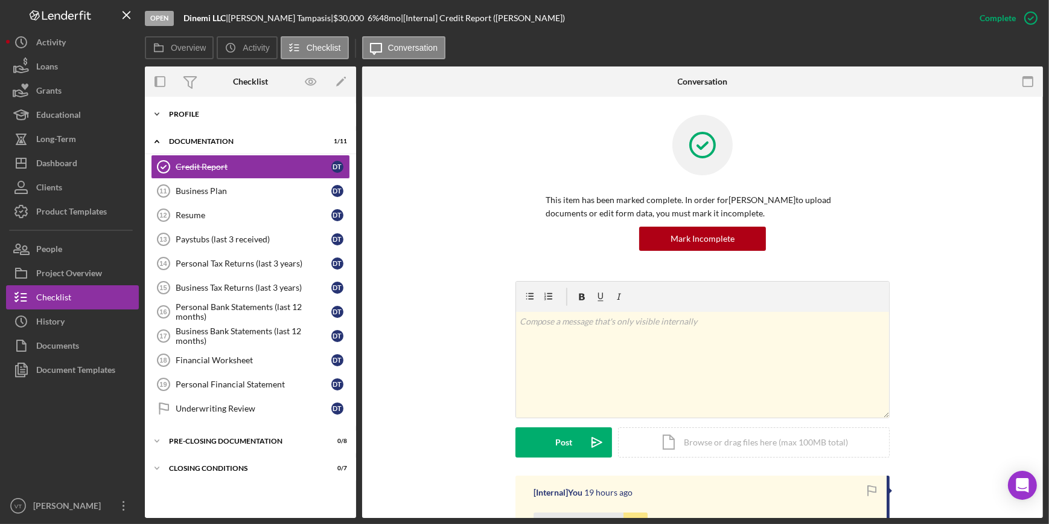
click at [153, 116] on icon "Icon/Expander" at bounding box center [157, 114] width 24 height 24
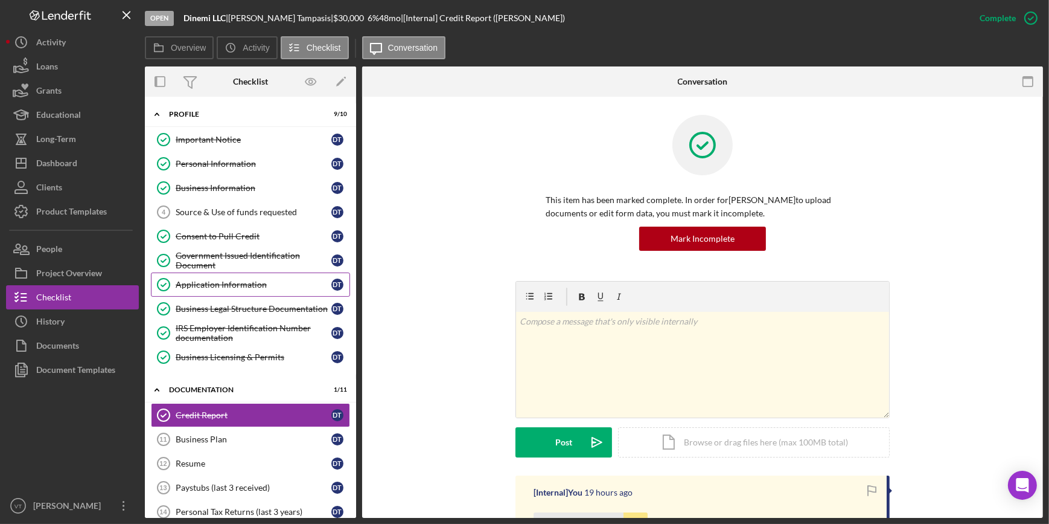
click at [214, 280] on div "Application Information" at bounding box center [254, 285] width 156 height 10
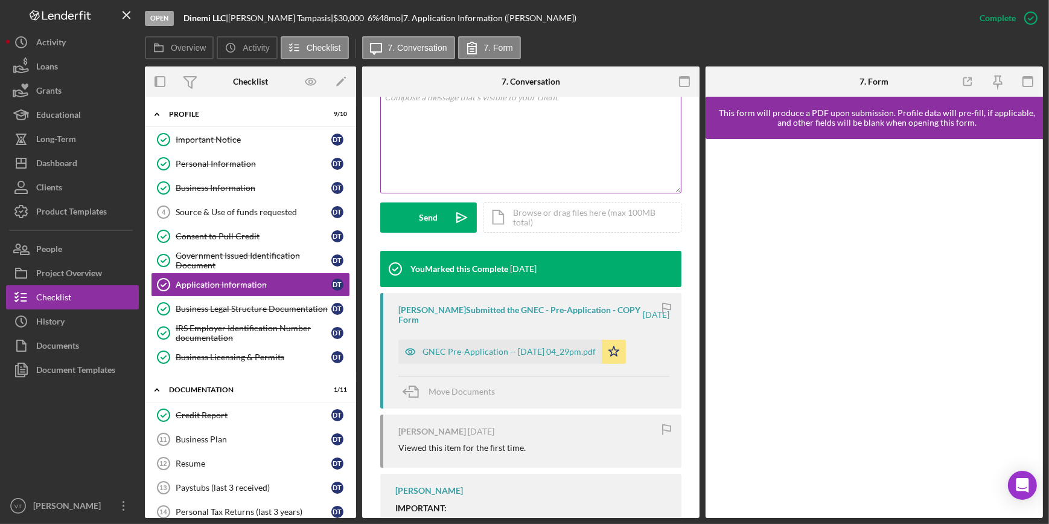
scroll to position [329, 0]
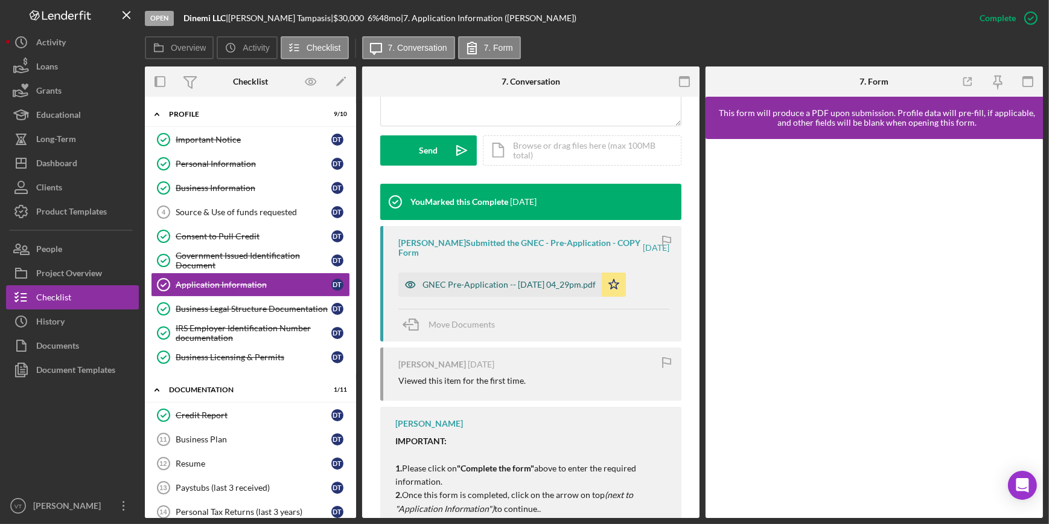
click at [447, 277] on div "GNEC Pre-Application -- 2025-09-10 04_29pm.pdf" at bounding box center [500, 284] width 203 height 24
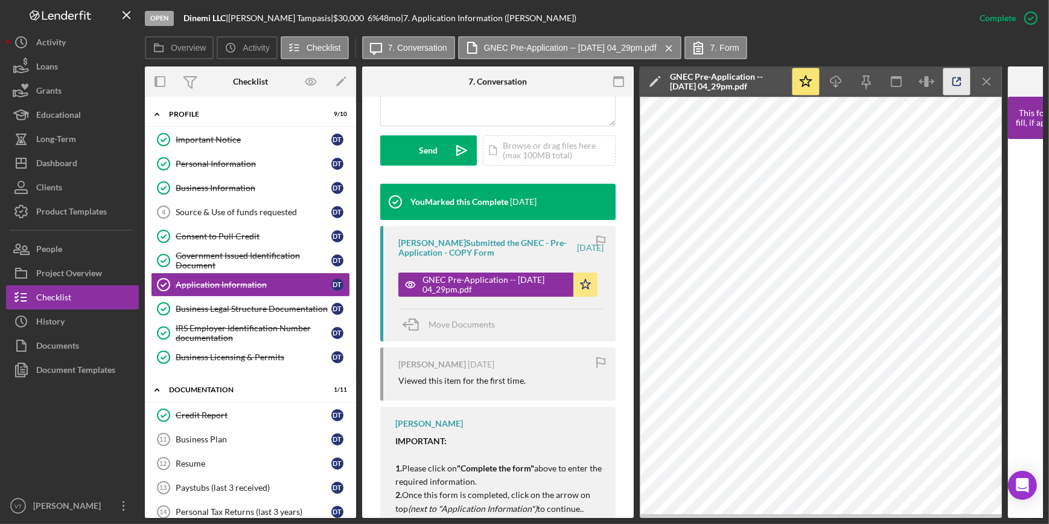
click at [955, 81] on icon "button" at bounding box center [957, 81] width 27 height 27
click at [82, 157] on button "Icon/Dashboard Dashboard" at bounding box center [72, 163] width 133 height 24
